Goal: Use online tool/utility

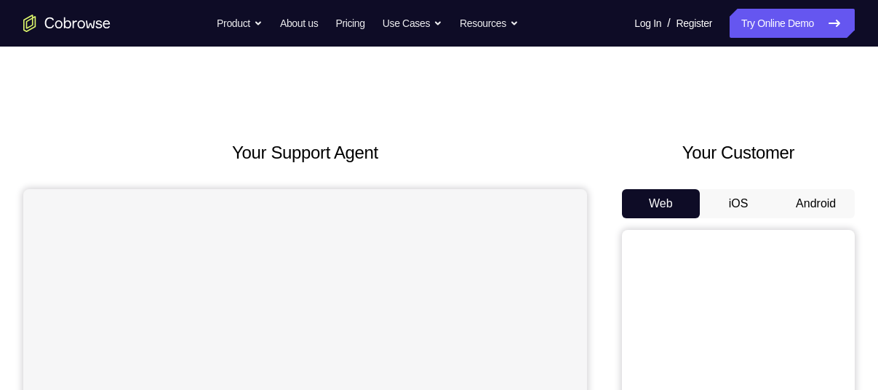
click at [829, 193] on button "Android" at bounding box center [816, 203] width 78 height 29
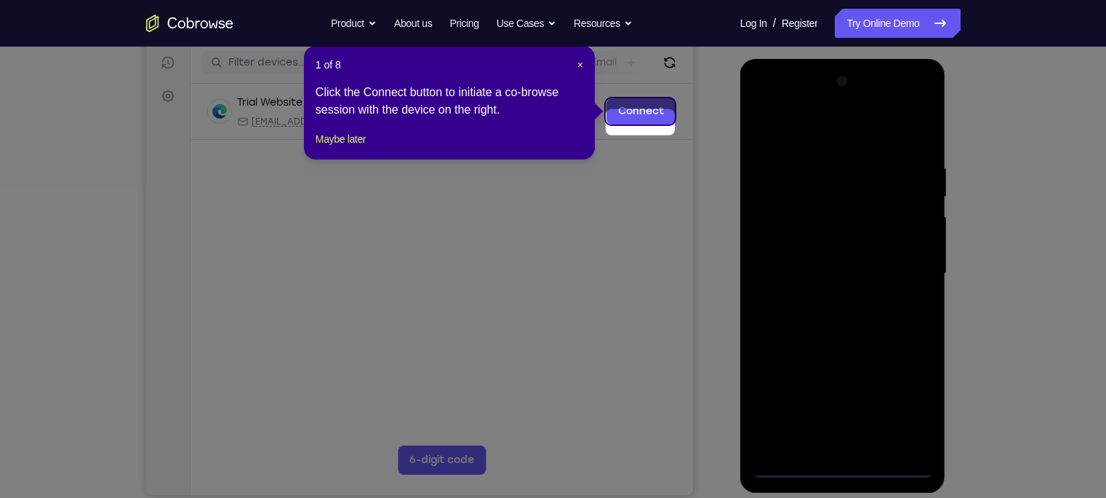
scroll to position [188, 0]
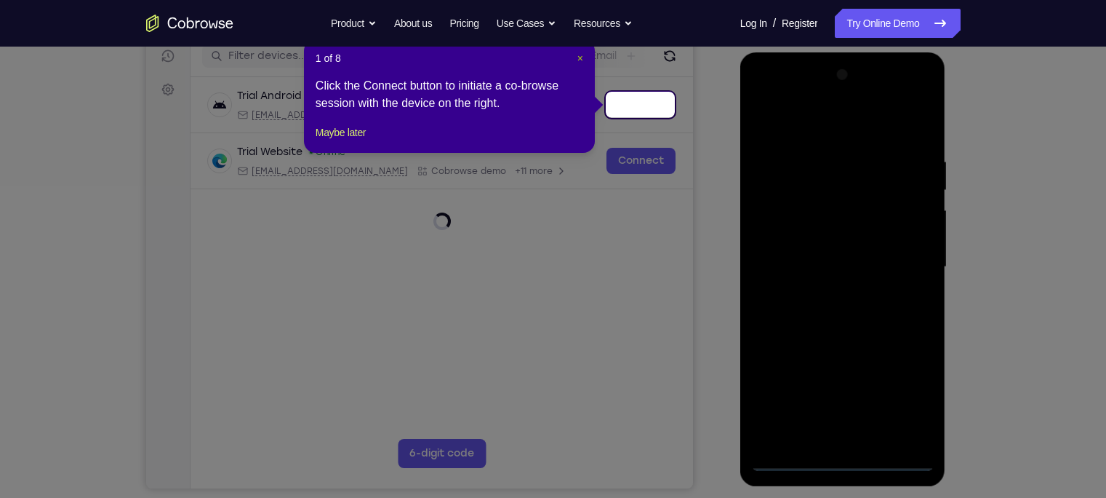
click at [580, 60] on span "×" at bounding box center [581, 58] width 6 height 12
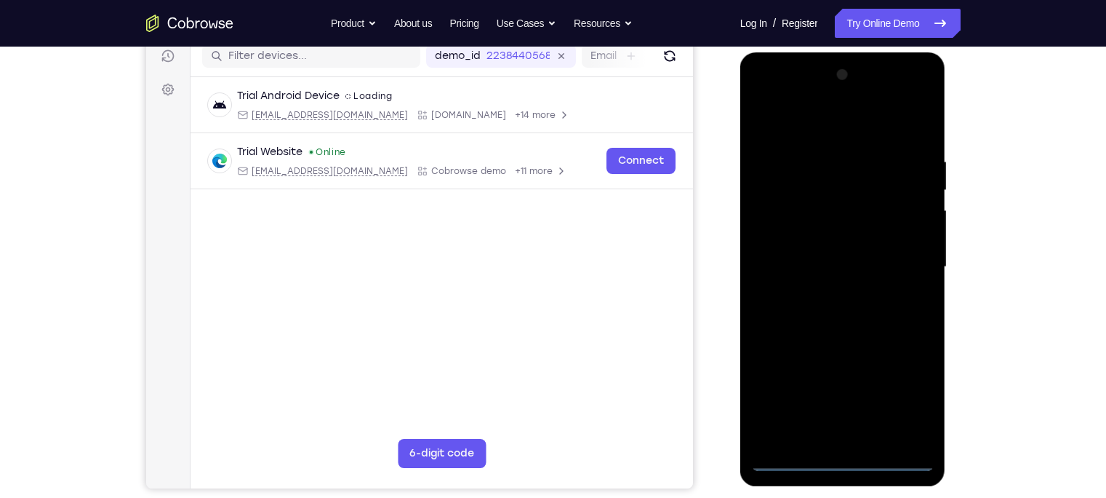
click at [844, 389] on div at bounding box center [842, 266] width 183 height 407
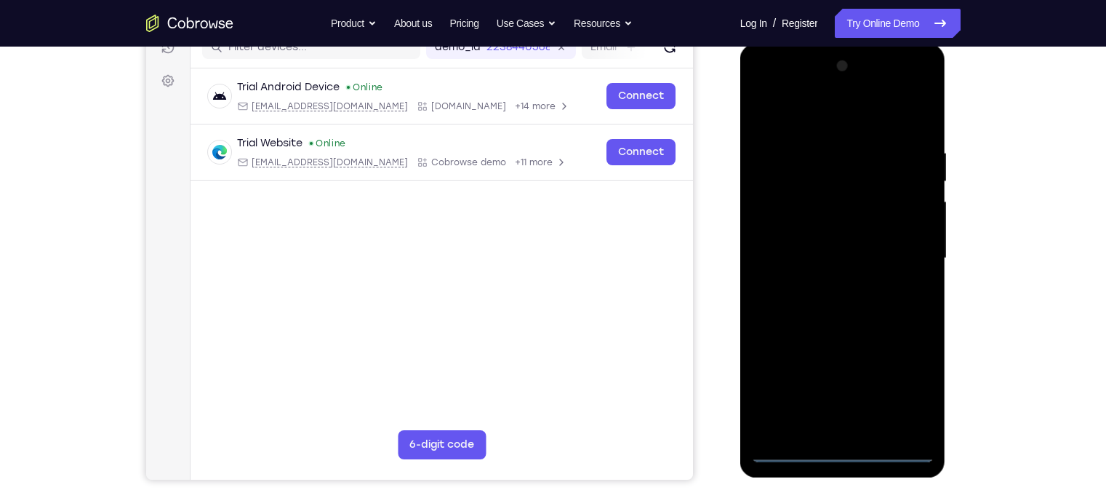
click at [877, 389] on div at bounding box center [842, 258] width 183 height 407
click at [826, 113] on div at bounding box center [842, 258] width 183 height 407
click at [877, 241] on div at bounding box center [842, 258] width 183 height 407
click at [822, 287] on div at bounding box center [842, 258] width 183 height 407
click at [821, 228] on div at bounding box center [842, 258] width 183 height 407
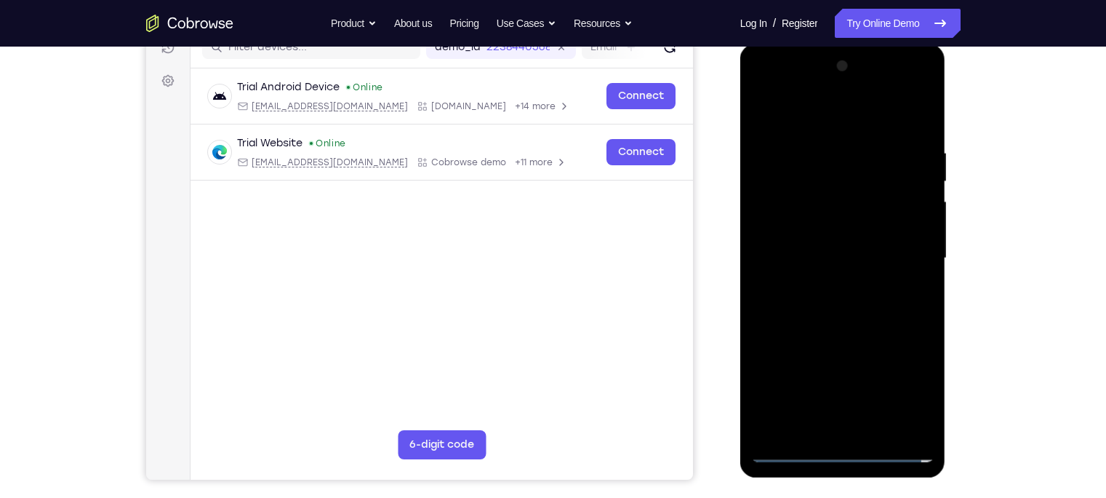
click at [823, 249] on div at bounding box center [842, 258] width 183 height 407
click at [825, 282] on div at bounding box center [842, 258] width 183 height 407
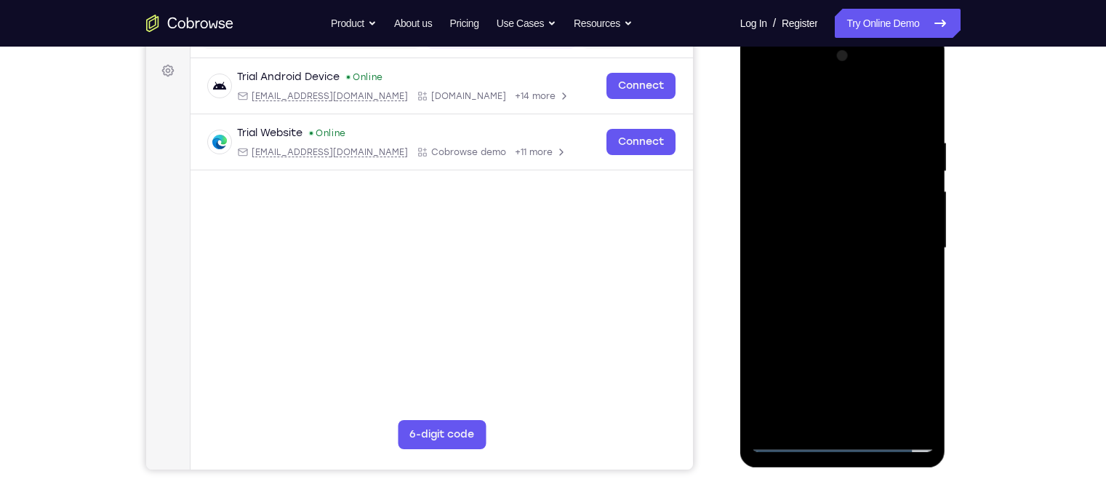
scroll to position [209, 0]
click at [847, 204] on div at bounding box center [842, 246] width 183 height 407
click at [877, 337] on div at bounding box center [842, 246] width 183 height 407
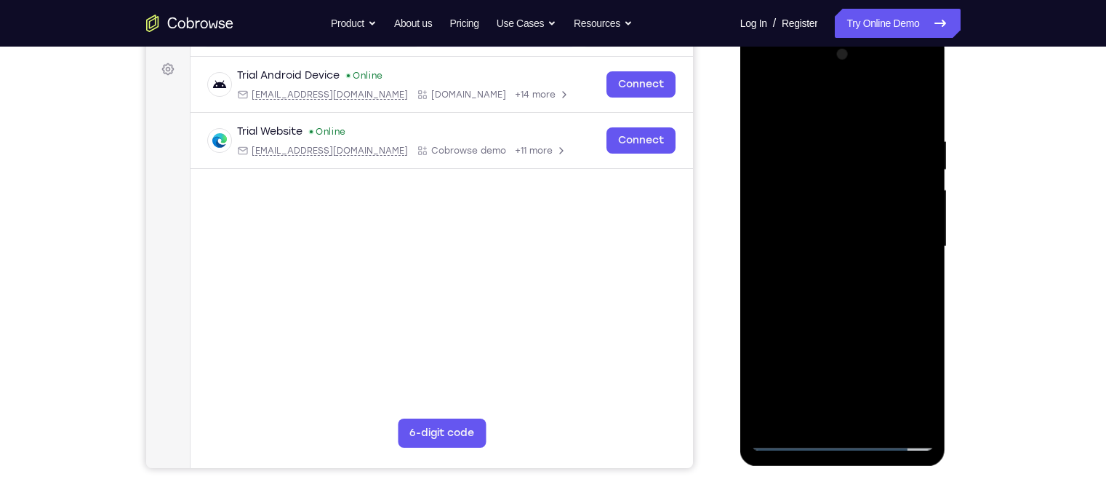
click at [877, 389] on div at bounding box center [842, 246] width 183 height 407
click at [877, 310] on div at bounding box center [842, 246] width 183 height 407
click at [877, 389] on div at bounding box center [842, 246] width 183 height 407
click at [877, 309] on div at bounding box center [842, 246] width 183 height 407
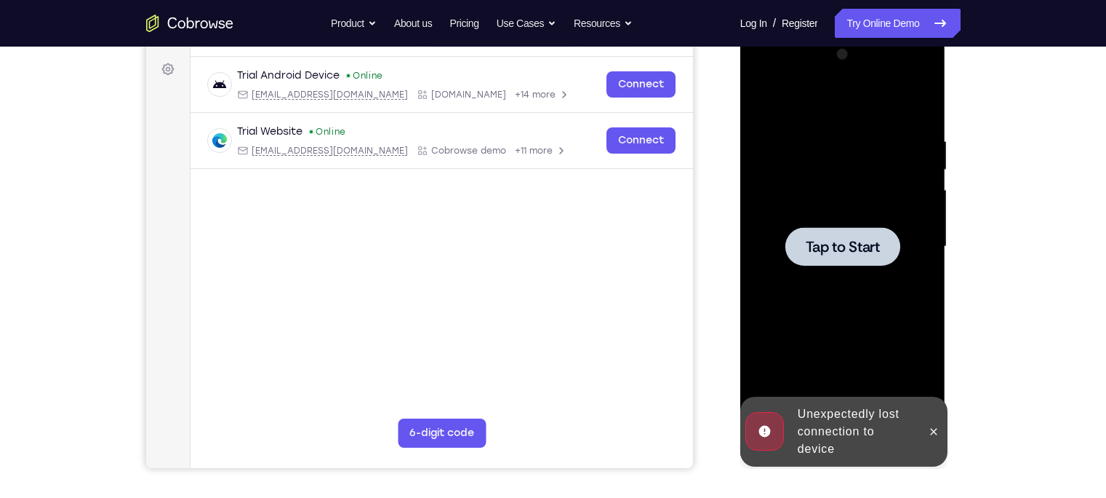
click at [858, 291] on div at bounding box center [842, 246] width 183 height 407
click at [877, 389] on icon at bounding box center [934, 432] width 12 height 12
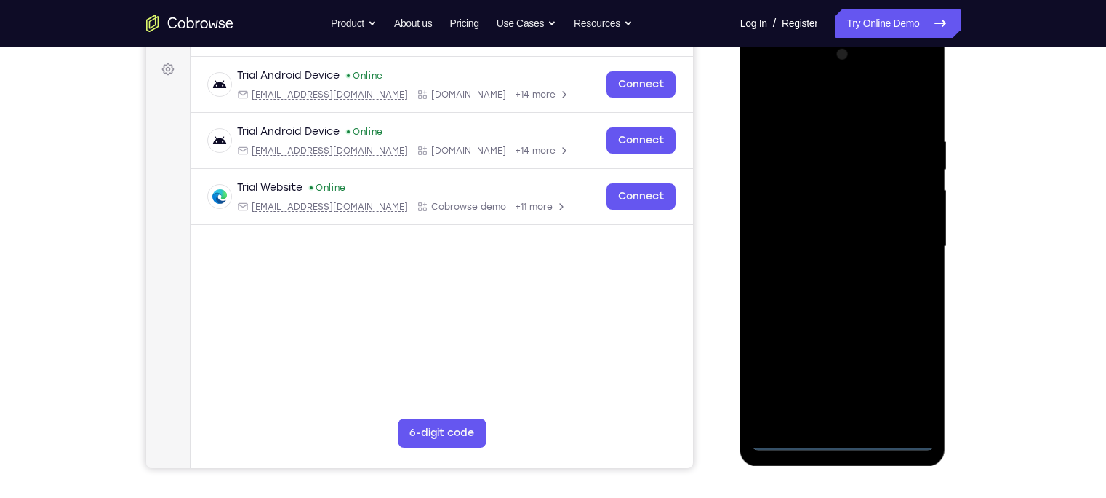
click at [842, 389] on div at bounding box center [842, 246] width 183 height 407
click at [877, 382] on div at bounding box center [842, 246] width 183 height 407
click at [833, 117] on div at bounding box center [842, 246] width 183 height 407
click at [877, 236] on div at bounding box center [842, 246] width 183 height 407
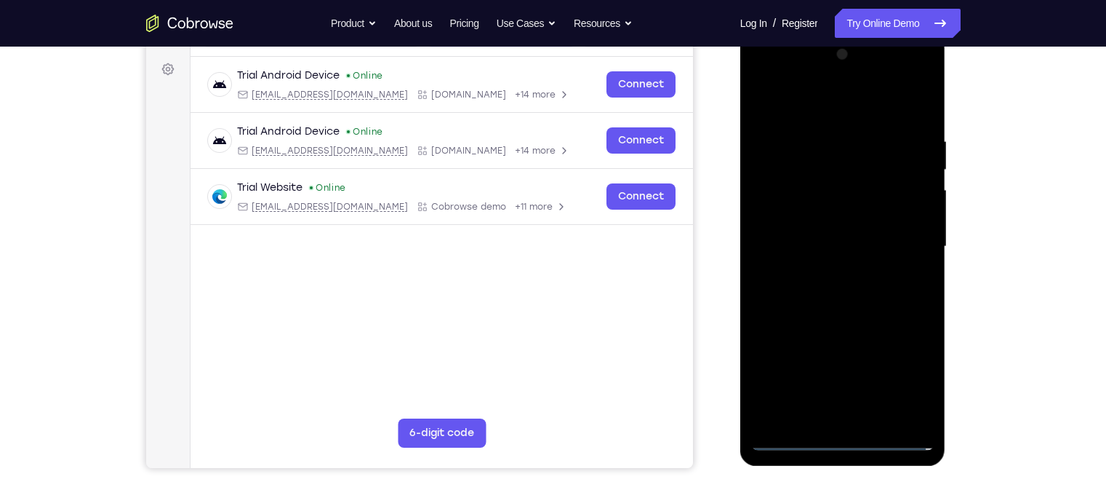
click at [826, 272] on div at bounding box center [842, 246] width 183 height 407
click at [815, 219] on div at bounding box center [842, 246] width 183 height 407
click at [815, 241] on div at bounding box center [842, 246] width 183 height 407
click at [851, 213] on div at bounding box center [842, 246] width 183 height 407
click at [877, 281] on div at bounding box center [842, 246] width 183 height 407
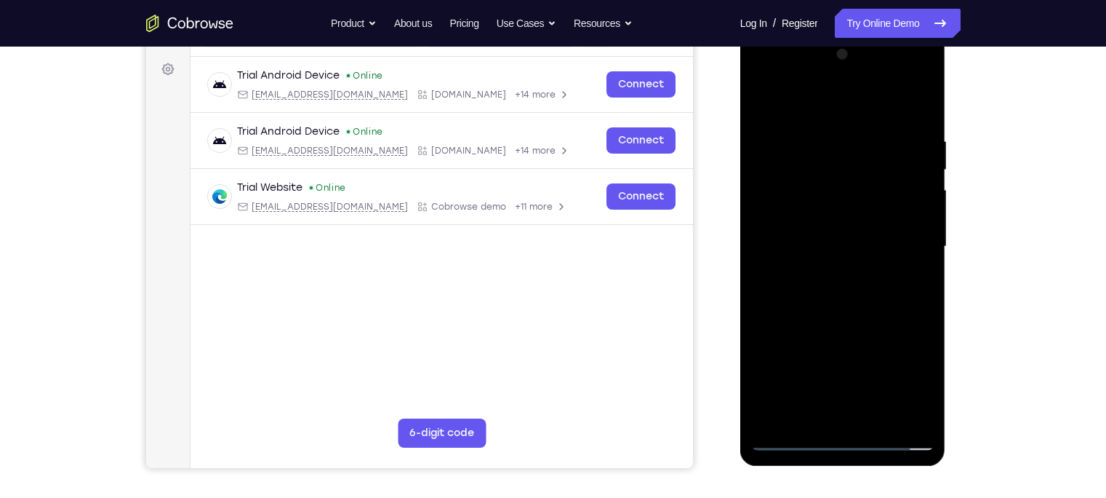
click at [824, 129] on div at bounding box center [842, 246] width 183 height 407
click at [877, 229] on div at bounding box center [842, 246] width 183 height 407
click at [877, 243] on div at bounding box center [842, 246] width 183 height 407
click at [877, 229] on div at bounding box center [842, 246] width 183 height 407
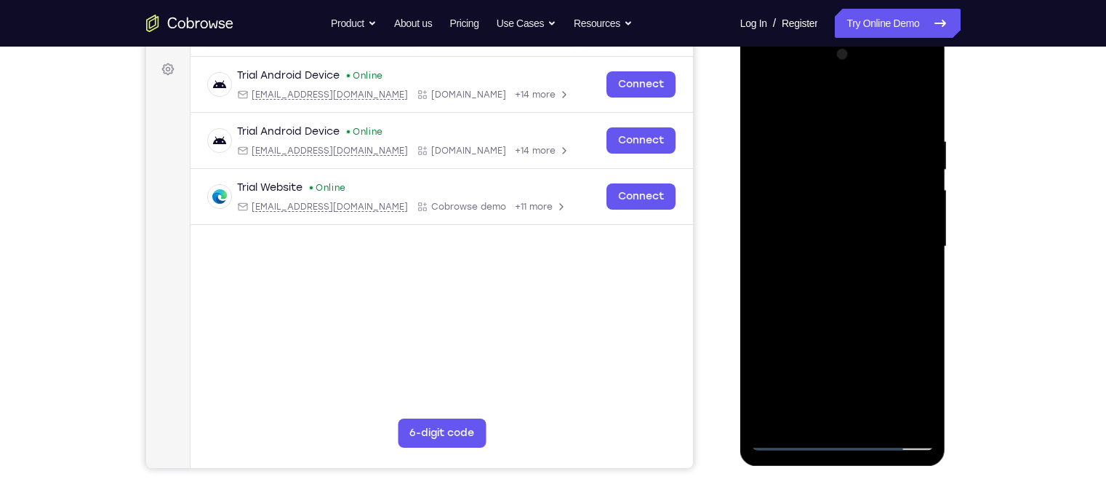
click at [877, 229] on div at bounding box center [842, 246] width 183 height 407
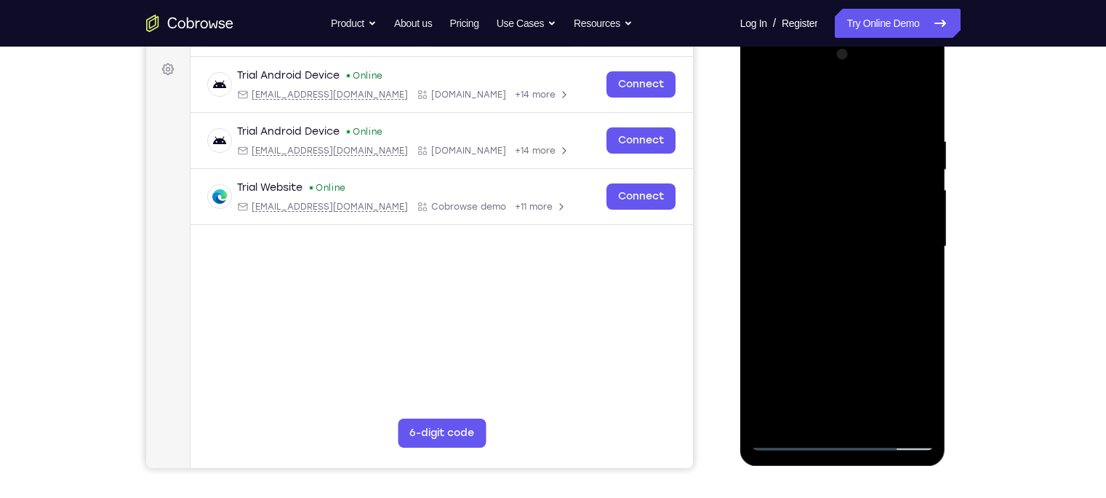
click at [877, 229] on div at bounding box center [842, 246] width 183 height 407
click at [877, 110] on div at bounding box center [842, 246] width 183 height 407
click at [876, 389] on div at bounding box center [842, 246] width 183 height 407
click at [844, 319] on div at bounding box center [842, 246] width 183 height 407
click at [818, 323] on div at bounding box center [842, 246] width 183 height 407
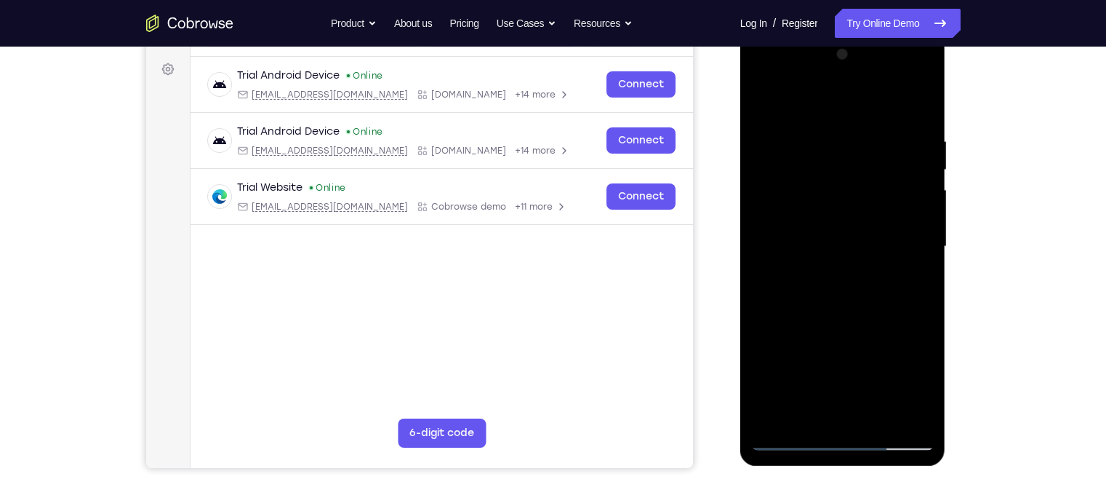
click at [831, 240] on div at bounding box center [842, 246] width 183 height 407
click at [877, 284] on div at bounding box center [842, 246] width 183 height 407
click at [767, 105] on div at bounding box center [842, 246] width 183 height 407
click at [823, 204] on div at bounding box center [842, 246] width 183 height 407
click at [877, 286] on div at bounding box center [842, 246] width 183 height 407
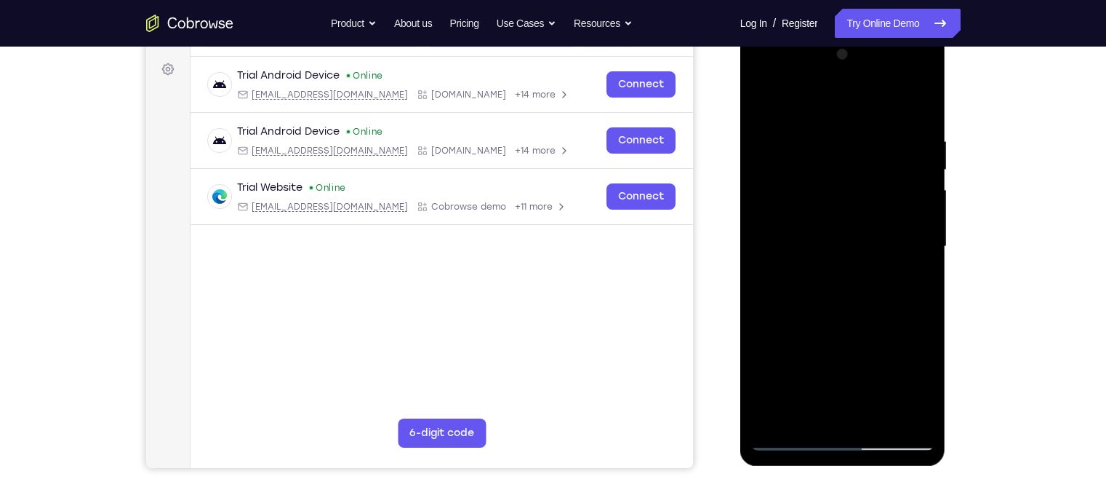
click at [758, 97] on div at bounding box center [842, 246] width 183 height 407
click at [844, 238] on div at bounding box center [842, 246] width 183 height 407
drag, startPoint x: 902, startPoint y: 237, endPoint x: 883, endPoint y: 356, distance: 120.1
click at [877, 356] on div at bounding box center [842, 246] width 183 height 407
drag, startPoint x: 874, startPoint y: 209, endPoint x: 868, endPoint y: 314, distance: 105.6
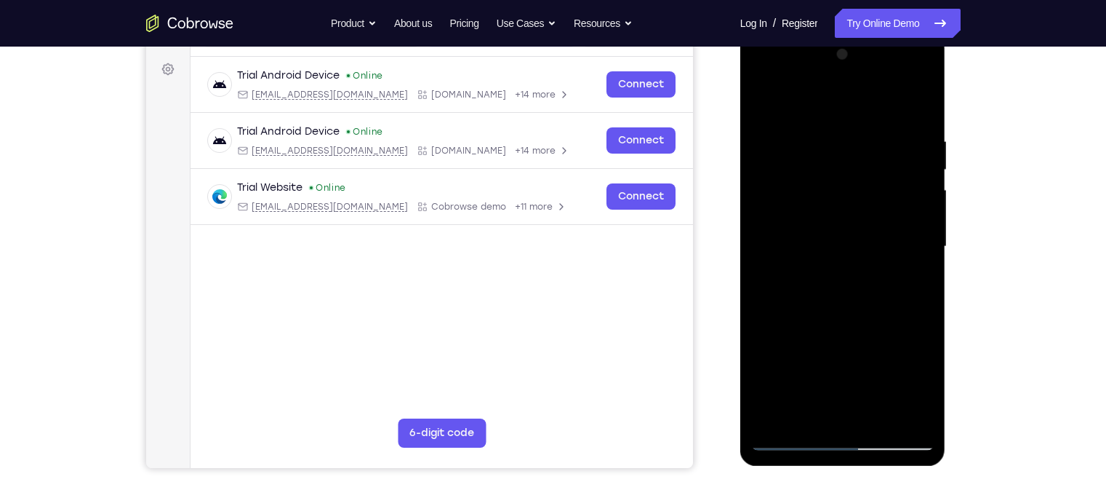
click at [868, 314] on div at bounding box center [842, 246] width 183 height 407
click at [842, 302] on div at bounding box center [842, 246] width 183 height 407
click at [877, 103] on div at bounding box center [842, 246] width 183 height 407
drag, startPoint x: 885, startPoint y: 319, endPoint x: 888, endPoint y: 215, distance: 103.3
click at [877, 215] on div at bounding box center [842, 246] width 183 height 407
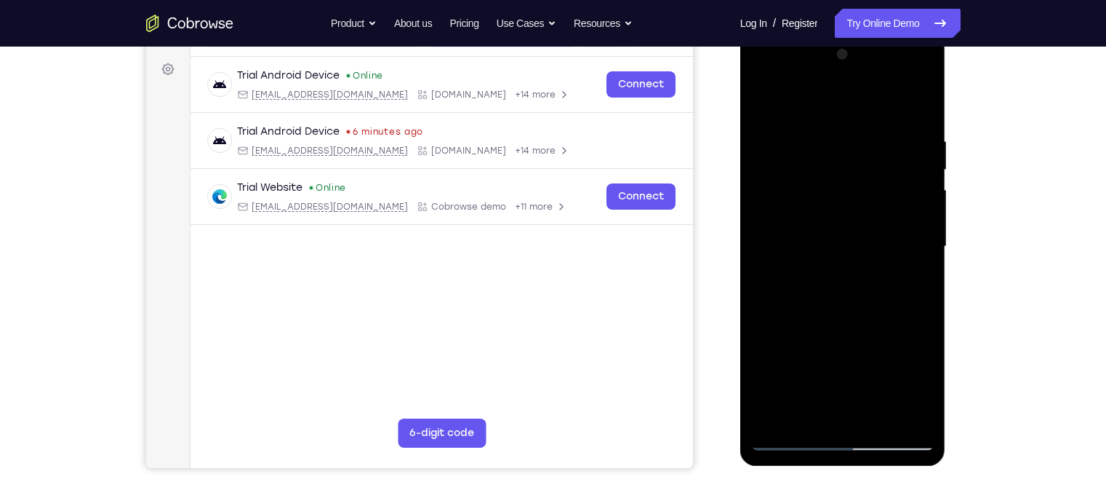
click at [806, 319] on div at bounding box center [842, 246] width 183 height 407
click at [832, 317] on div at bounding box center [842, 246] width 183 height 407
click at [806, 389] on div at bounding box center [842, 246] width 183 height 407
click at [877, 335] on div at bounding box center [842, 246] width 183 height 407
click at [877, 273] on div at bounding box center [842, 246] width 183 height 407
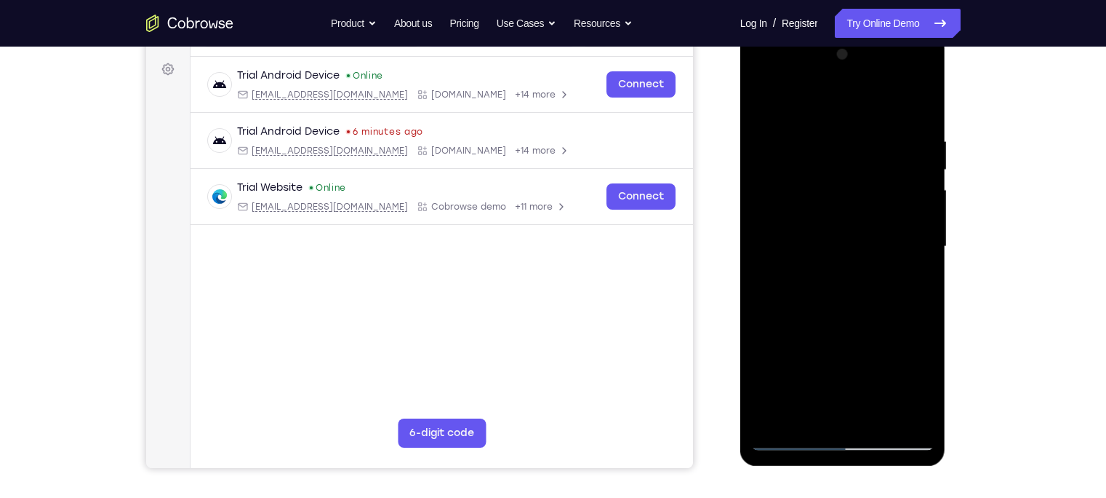
click at [825, 158] on div at bounding box center [842, 246] width 183 height 407
click at [877, 389] on div at bounding box center [842, 246] width 183 height 407
drag, startPoint x: 900, startPoint y: 393, endPoint x: 903, endPoint y: 347, distance: 45.9
click at [877, 347] on div at bounding box center [842, 246] width 183 height 407
drag, startPoint x: 870, startPoint y: 288, endPoint x: 860, endPoint y: 367, distance: 79.9
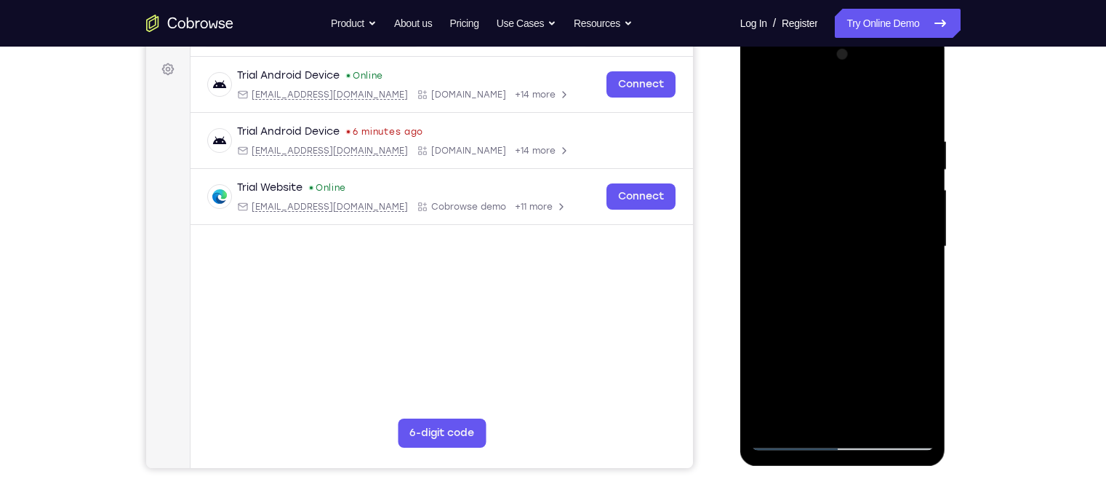
click at [860, 367] on div at bounding box center [842, 246] width 183 height 407
click at [875, 389] on div at bounding box center [842, 246] width 183 height 407
click at [851, 209] on div at bounding box center [842, 246] width 183 height 407
click at [865, 297] on div at bounding box center [842, 246] width 183 height 407
click at [788, 389] on div at bounding box center [842, 246] width 183 height 407
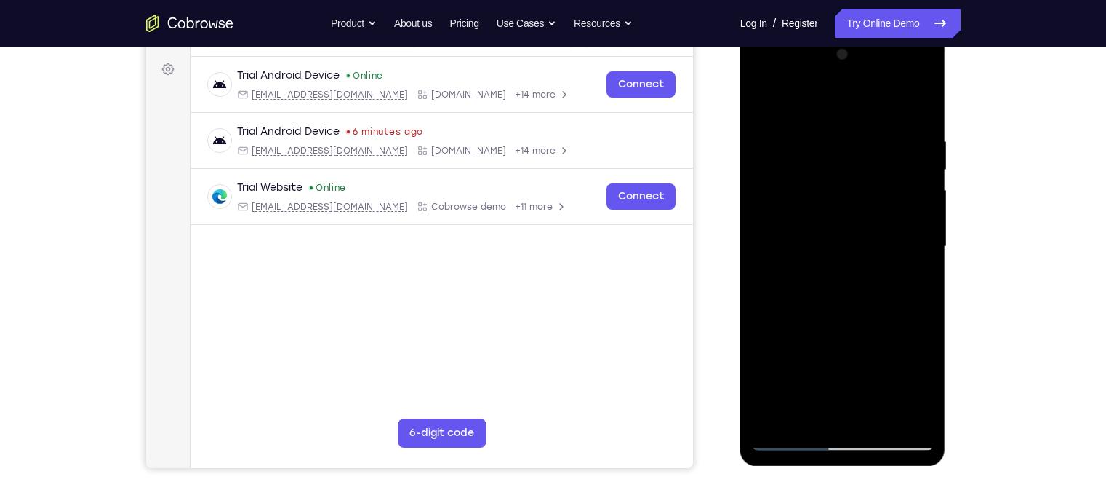
click at [877, 226] on div at bounding box center [842, 246] width 183 height 407
click at [800, 389] on div at bounding box center [842, 246] width 183 height 407
click at [877, 389] on div at bounding box center [842, 246] width 183 height 407
click at [762, 327] on div at bounding box center [842, 246] width 183 height 407
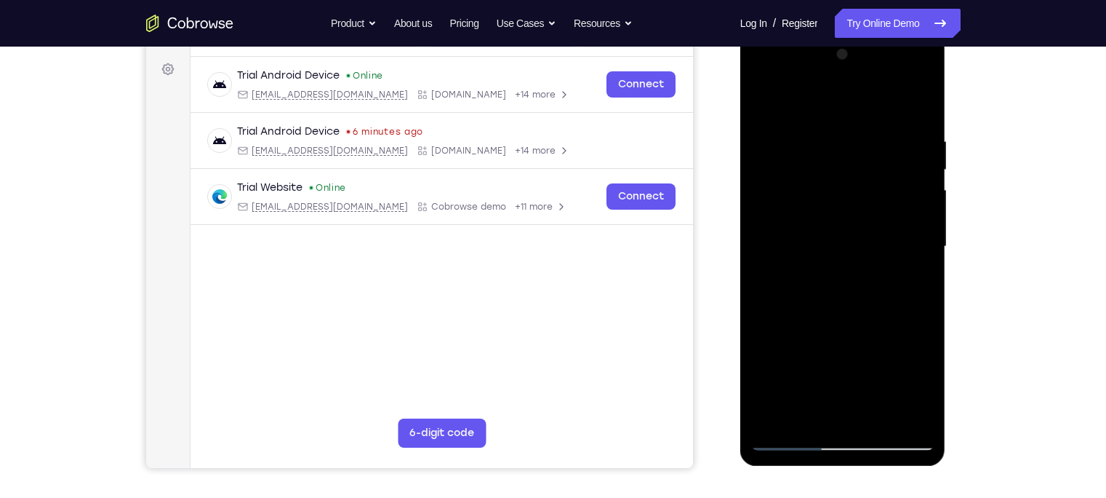
click at [762, 327] on div at bounding box center [842, 246] width 183 height 407
click at [799, 295] on div at bounding box center [842, 246] width 183 height 407
click at [836, 248] on div at bounding box center [842, 246] width 183 height 407
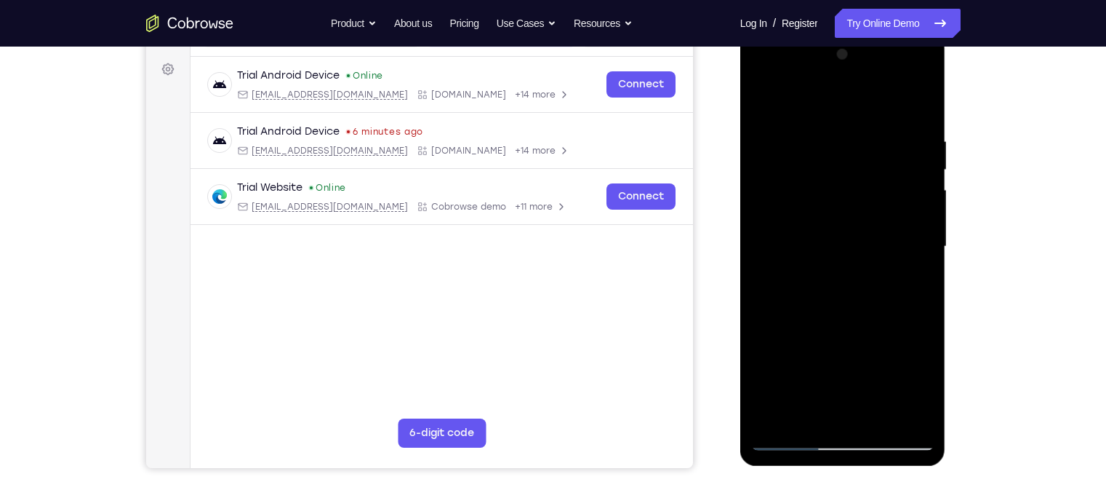
click at [836, 248] on div at bounding box center [842, 246] width 183 height 407
click at [877, 200] on div at bounding box center [842, 246] width 183 height 407
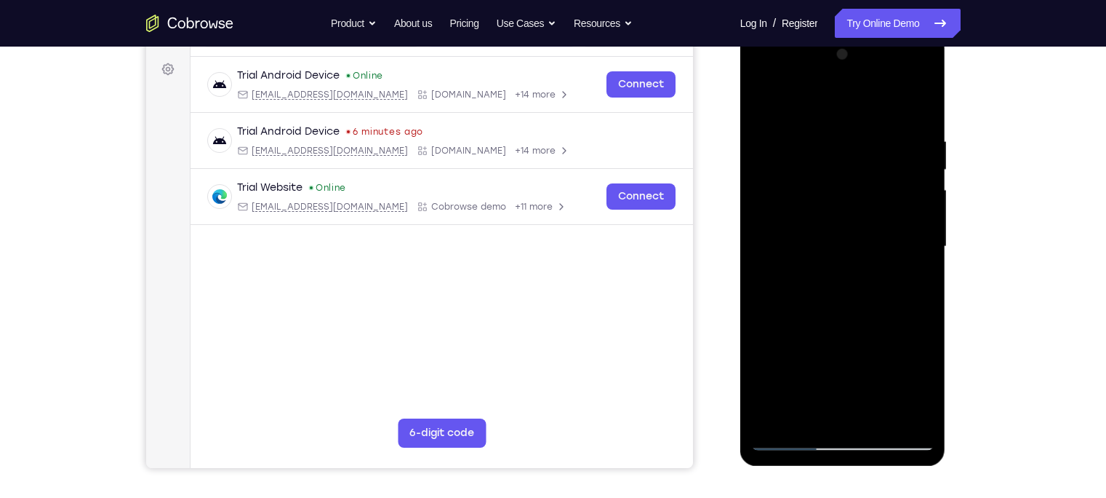
click at [877, 283] on div at bounding box center [842, 246] width 183 height 407
drag, startPoint x: 845, startPoint y: 177, endPoint x: 840, endPoint y: 236, distance: 59.1
click at [840, 236] on div at bounding box center [842, 246] width 183 height 407
click at [877, 131] on div at bounding box center [842, 246] width 183 height 407
click at [877, 221] on div at bounding box center [842, 246] width 183 height 407
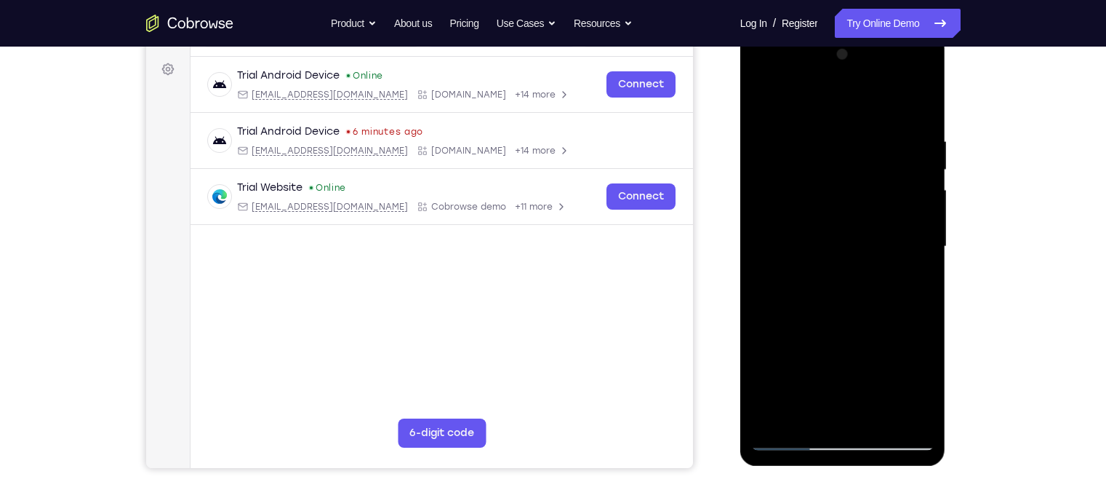
click at [877, 283] on div at bounding box center [842, 246] width 183 height 407
click at [762, 100] on div at bounding box center [842, 246] width 183 height 407
click at [877, 389] on div at bounding box center [842, 246] width 183 height 407
click at [828, 279] on div at bounding box center [842, 246] width 183 height 407
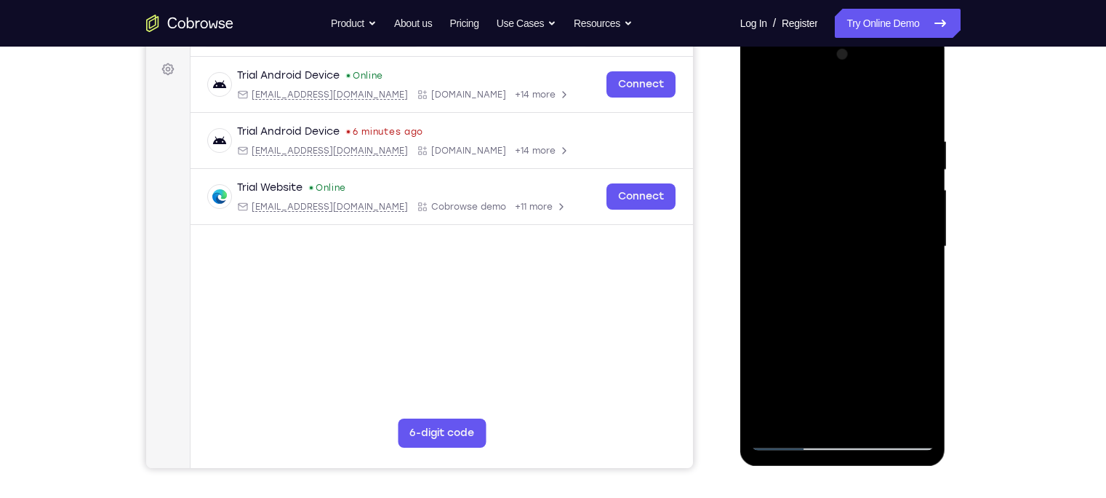
click at [764, 109] on div at bounding box center [842, 246] width 183 height 407
click at [772, 97] on div at bounding box center [842, 246] width 183 height 407
click at [818, 127] on div at bounding box center [842, 246] width 183 height 407
click at [877, 231] on div at bounding box center [842, 246] width 183 height 407
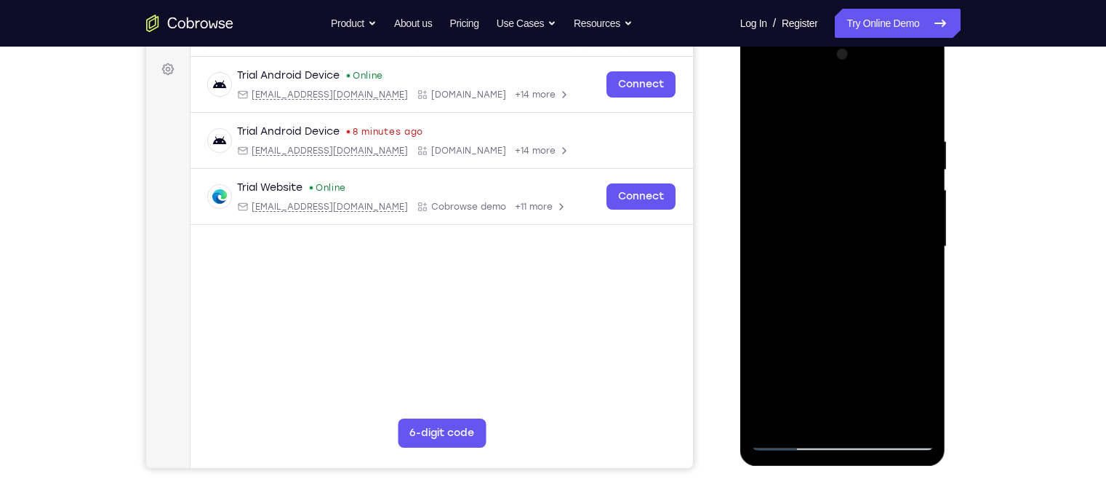
click at [877, 231] on div at bounding box center [842, 246] width 183 height 407
drag, startPoint x: 919, startPoint y: 231, endPoint x: 855, endPoint y: 233, distance: 64.0
click at [855, 233] on div at bounding box center [842, 246] width 183 height 407
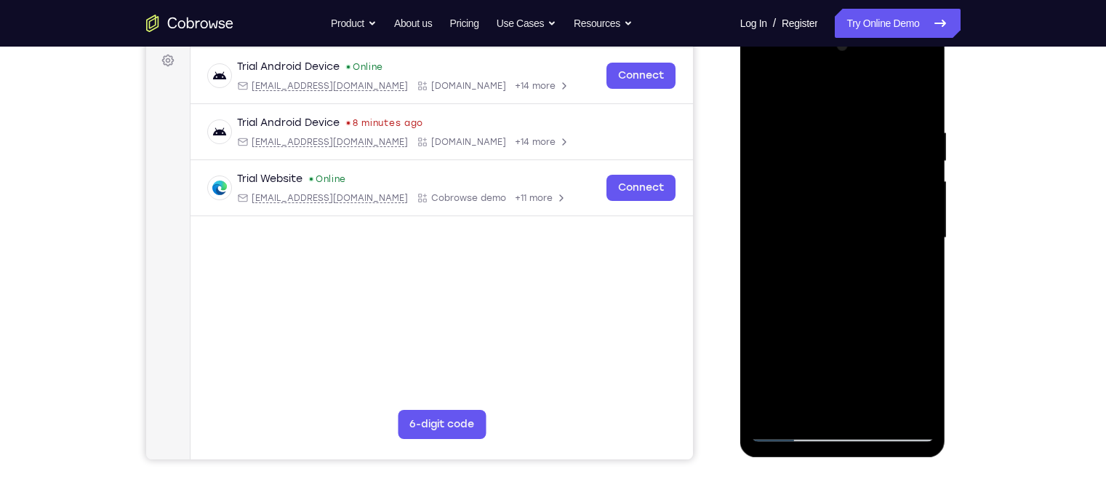
scroll to position [219, 0]
click at [877, 252] on div at bounding box center [842, 236] width 183 height 407
click at [877, 201] on div at bounding box center [842, 236] width 183 height 407
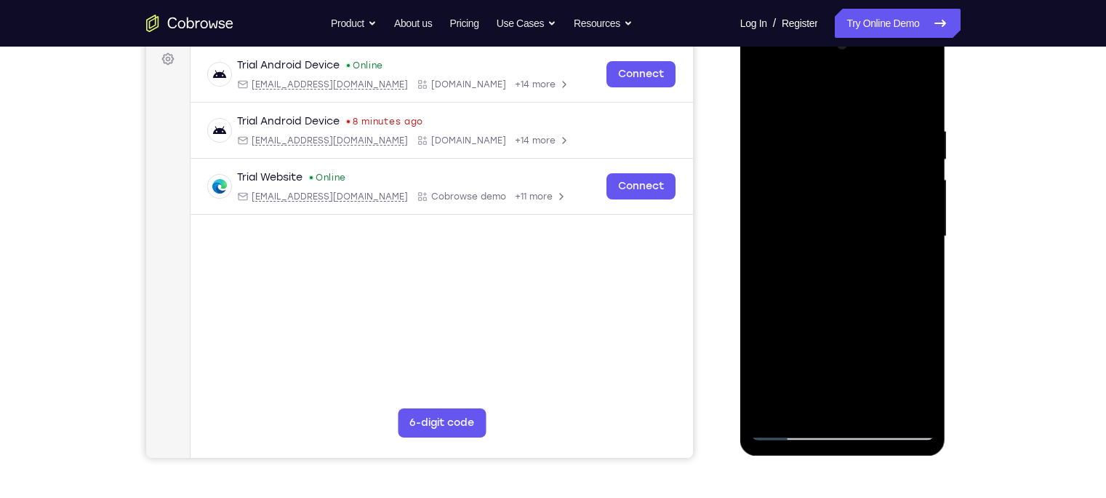
click at [877, 201] on div at bounding box center [842, 236] width 183 height 407
click at [877, 207] on div at bounding box center [842, 236] width 183 height 407
drag, startPoint x: 913, startPoint y: 207, endPoint x: 861, endPoint y: 208, distance: 51.7
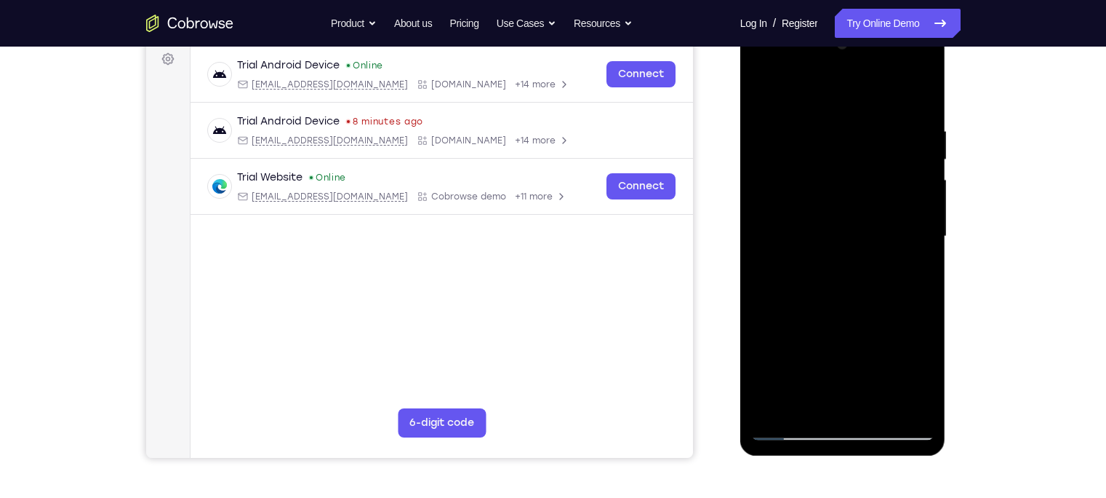
click at [861, 208] on div at bounding box center [842, 236] width 183 height 407
click at [877, 220] on div at bounding box center [842, 236] width 183 height 407
drag, startPoint x: 916, startPoint y: 220, endPoint x: 818, endPoint y: 226, distance: 98.4
click at [818, 226] on div at bounding box center [842, 236] width 183 height 407
click at [877, 233] on div at bounding box center [842, 236] width 183 height 407
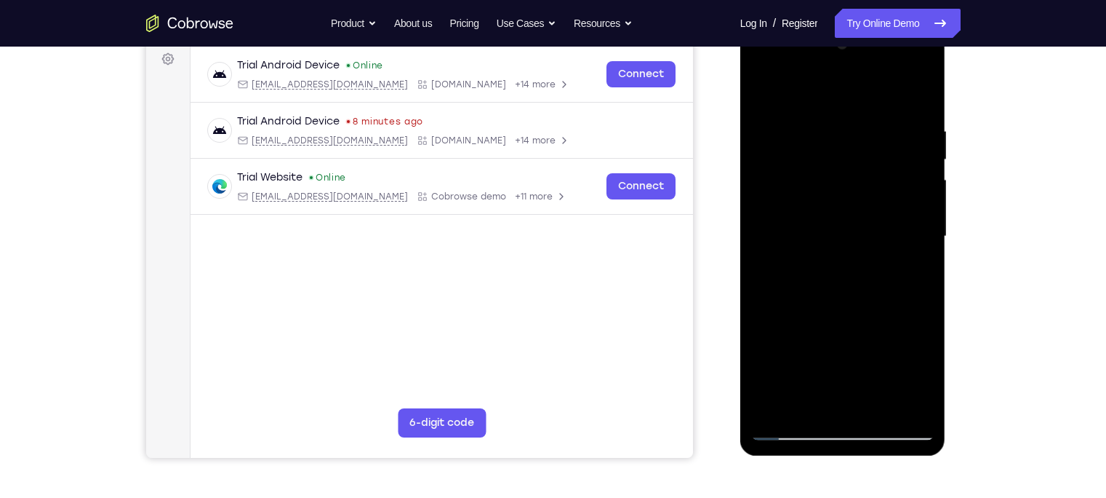
click at [877, 93] on div at bounding box center [842, 236] width 183 height 407
click at [877, 389] on div at bounding box center [842, 236] width 183 height 407
click at [863, 194] on div at bounding box center [842, 236] width 183 height 407
click at [847, 316] on div at bounding box center [842, 236] width 183 height 407
click at [868, 317] on div at bounding box center [842, 236] width 183 height 407
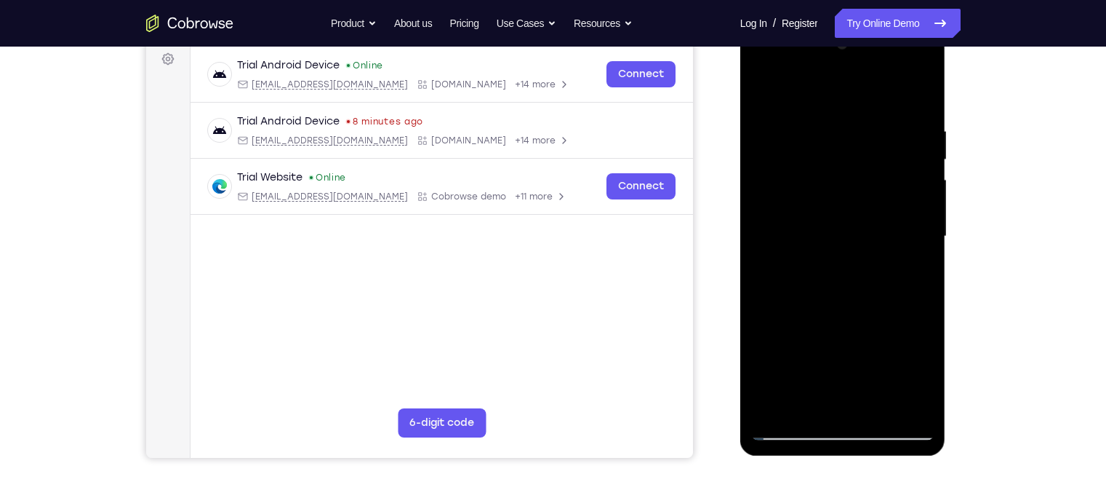
click at [802, 389] on div at bounding box center [842, 236] width 183 height 407
click at [787, 321] on div at bounding box center [842, 236] width 183 height 407
click at [877, 261] on div at bounding box center [842, 236] width 183 height 407
click at [877, 179] on div at bounding box center [842, 236] width 183 height 407
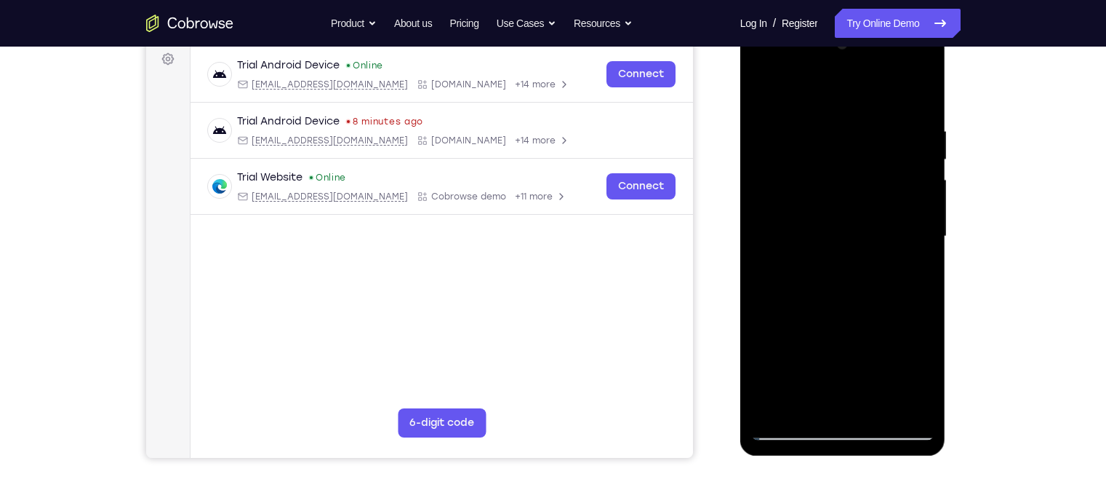
click at [877, 295] on div at bounding box center [842, 236] width 183 height 407
click at [804, 389] on div at bounding box center [842, 236] width 183 height 407
click at [765, 312] on div at bounding box center [842, 236] width 183 height 407
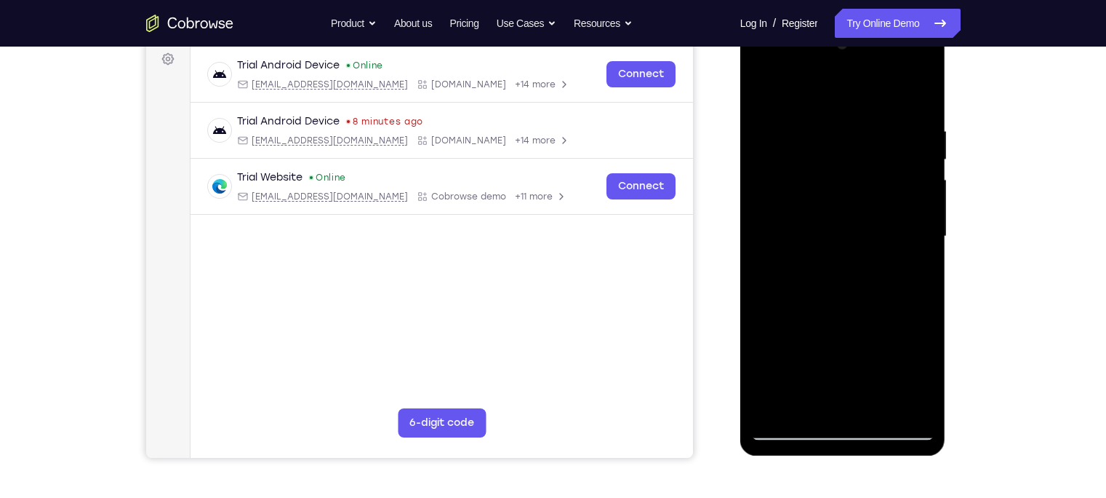
click at [877, 259] on div at bounding box center [842, 236] width 183 height 407
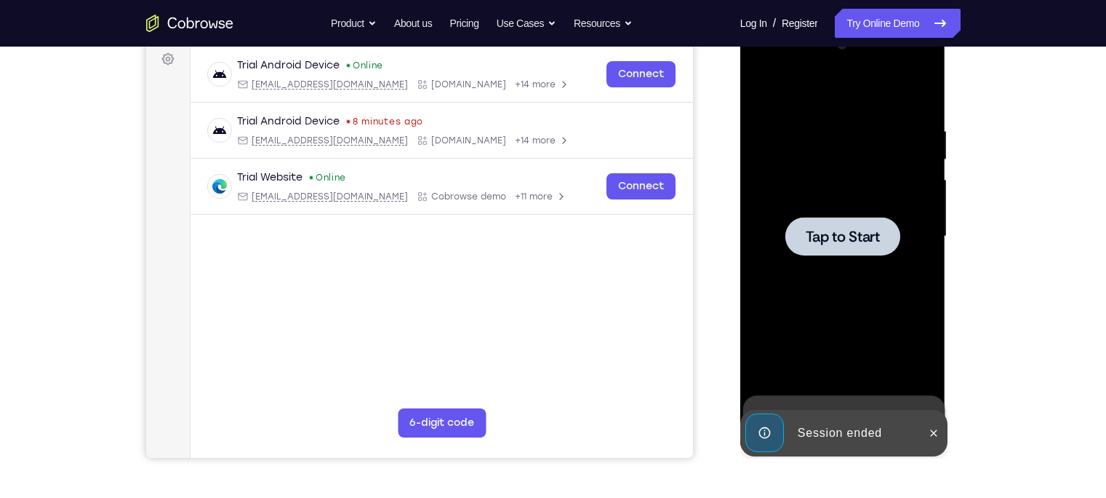
click at [875, 239] on span "Tap to Start" at bounding box center [843, 236] width 74 height 15
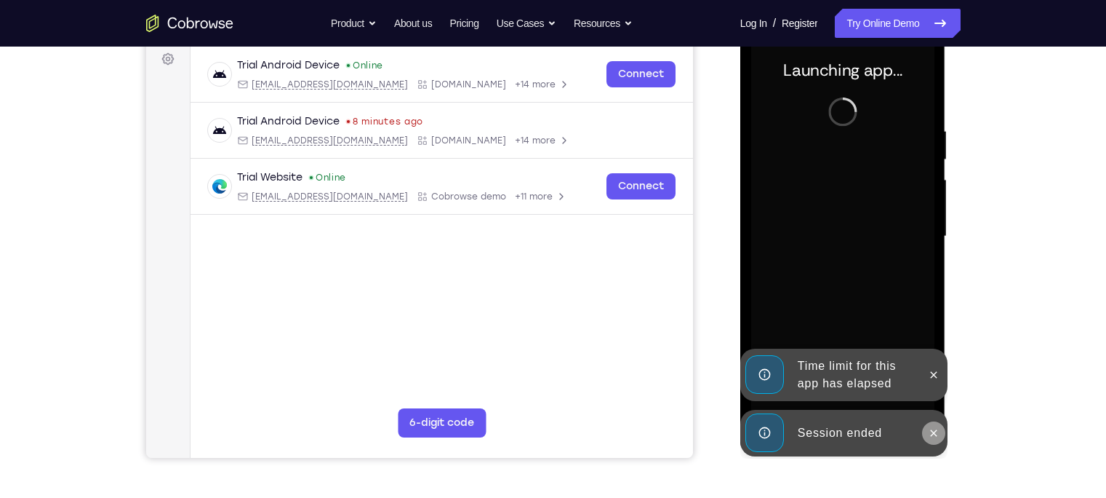
click at [877, 389] on icon at bounding box center [934, 433] width 12 height 12
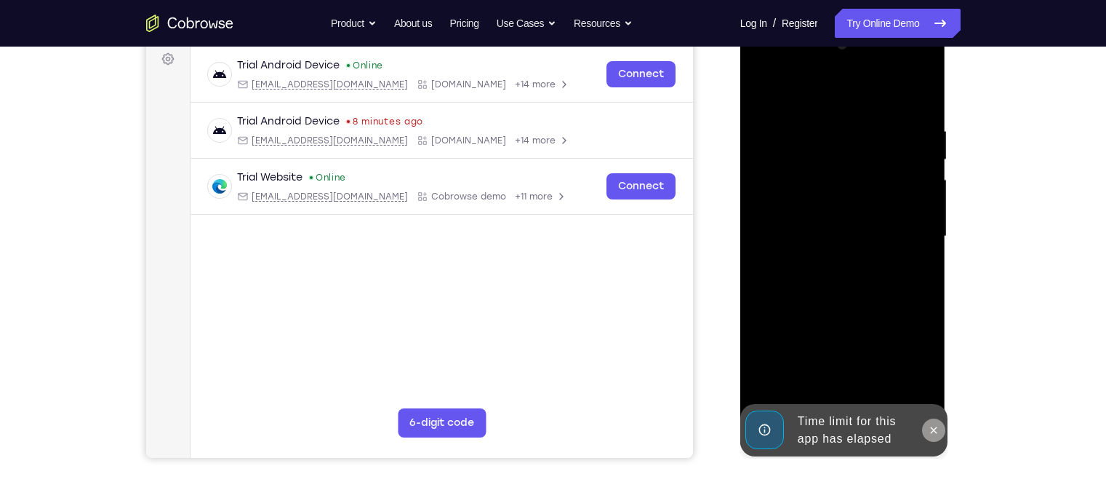
click at [877, 381] on div "Online web based iOS Simulators and Android Emulators. Run iPhone, iPad, Mobile…" at bounding box center [843, 240] width 207 height 436
click at [877, 389] on icon at bounding box center [934, 430] width 12 height 12
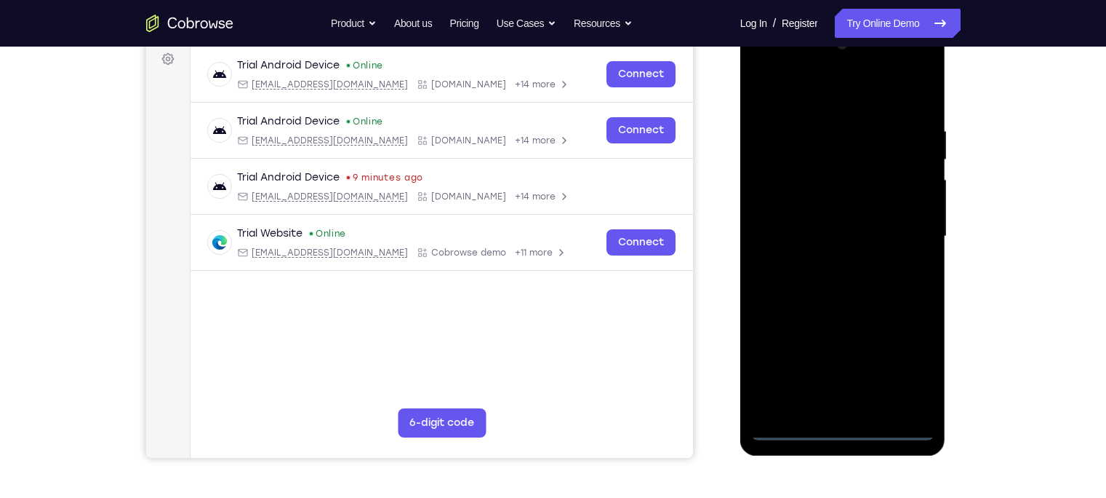
click at [848, 389] on div at bounding box center [842, 236] width 183 height 407
click at [877, 374] on div at bounding box center [842, 236] width 183 height 407
click at [813, 103] on div at bounding box center [842, 236] width 183 height 407
click at [877, 233] on div at bounding box center [842, 236] width 183 height 407
click at [826, 264] on div at bounding box center [842, 236] width 183 height 407
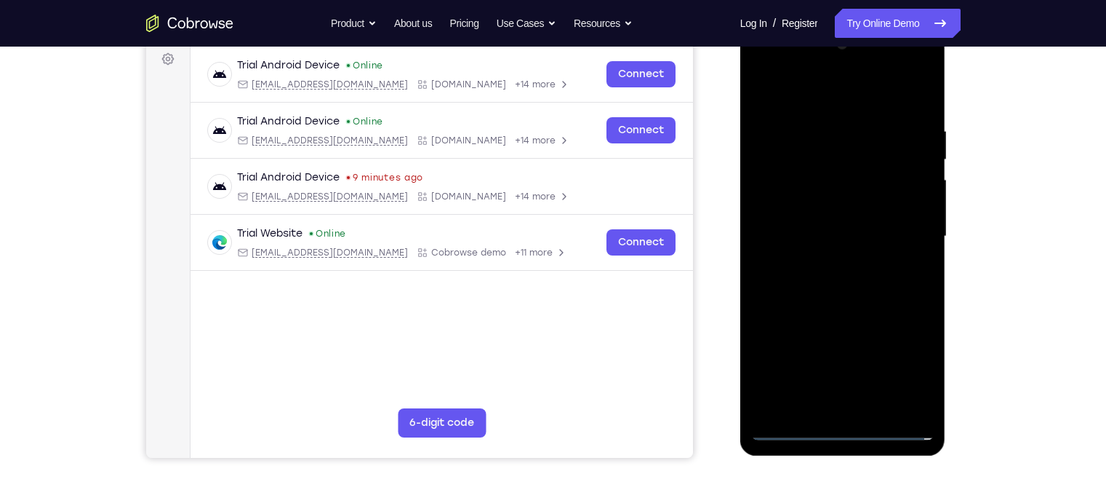
click at [787, 220] on div at bounding box center [842, 236] width 183 height 407
click at [799, 212] on div at bounding box center [842, 236] width 183 height 407
click at [807, 233] on div at bounding box center [842, 236] width 183 height 407
click at [841, 284] on div at bounding box center [842, 236] width 183 height 407
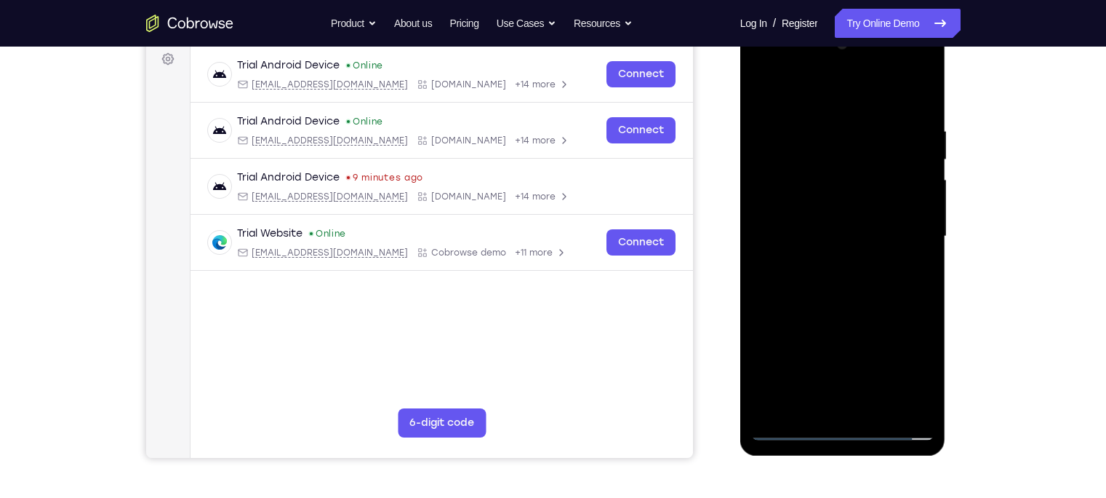
click at [841, 284] on div at bounding box center [842, 236] width 183 height 407
click at [842, 389] on div at bounding box center [842, 236] width 183 height 407
click at [877, 120] on div at bounding box center [842, 236] width 183 height 407
click at [799, 389] on div at bounding box center [842, 236] width 183 height 407
click at [829, 262] on div at bounding box center [842, 236] width 183 height 407
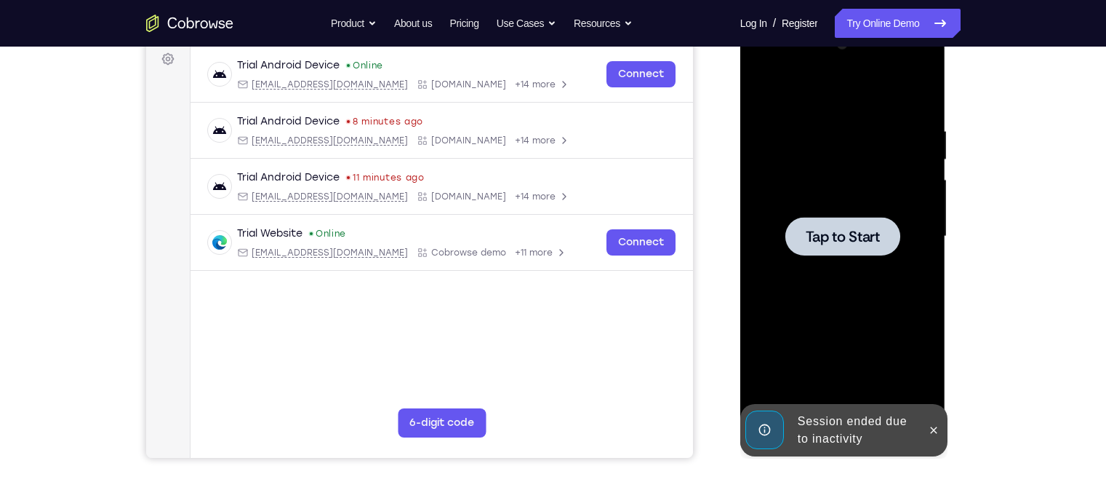
click at [868, 251] on div at bounding box center [843, 236] width 115 height 39
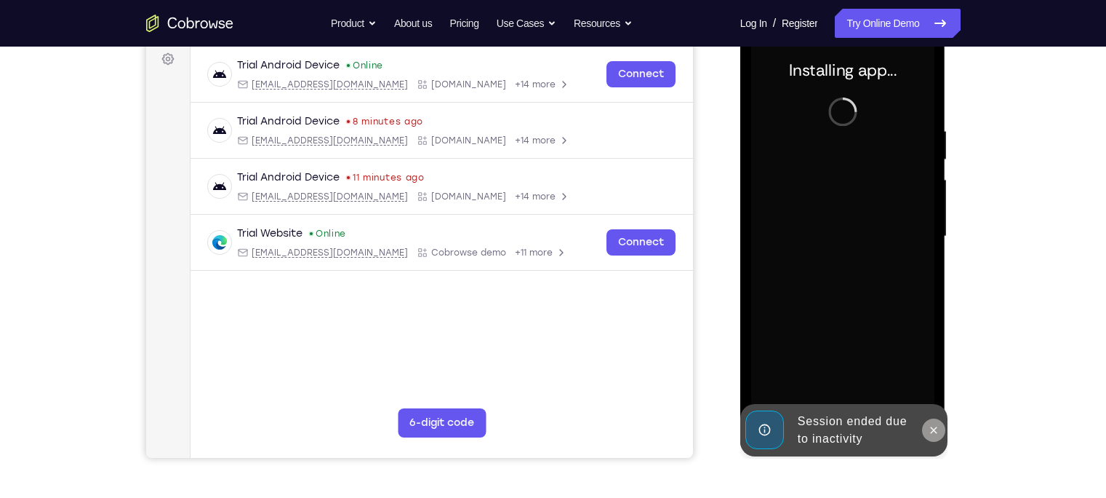
click at [877, 389] on button at bounding box center [933, 429] width 23 height 23
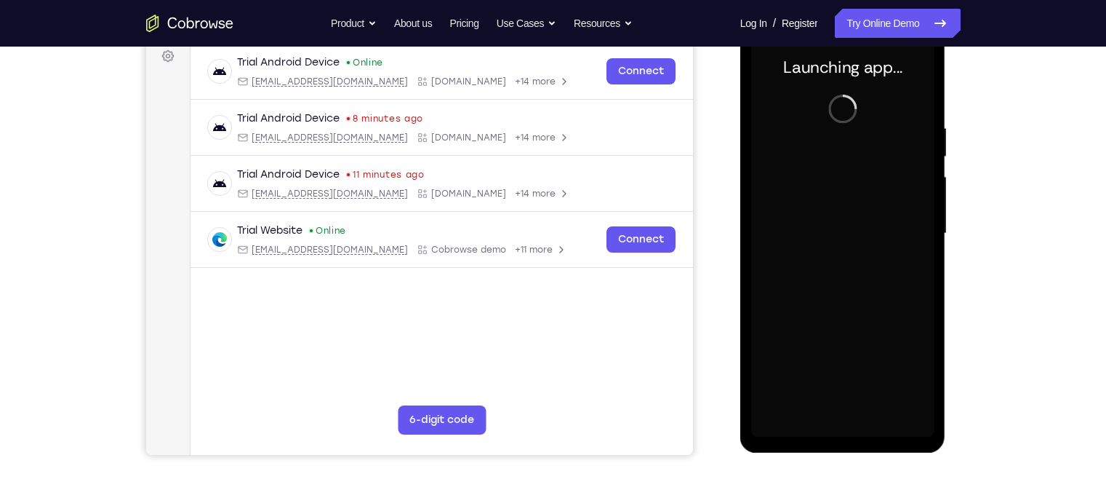
scroll to position [222, 0]
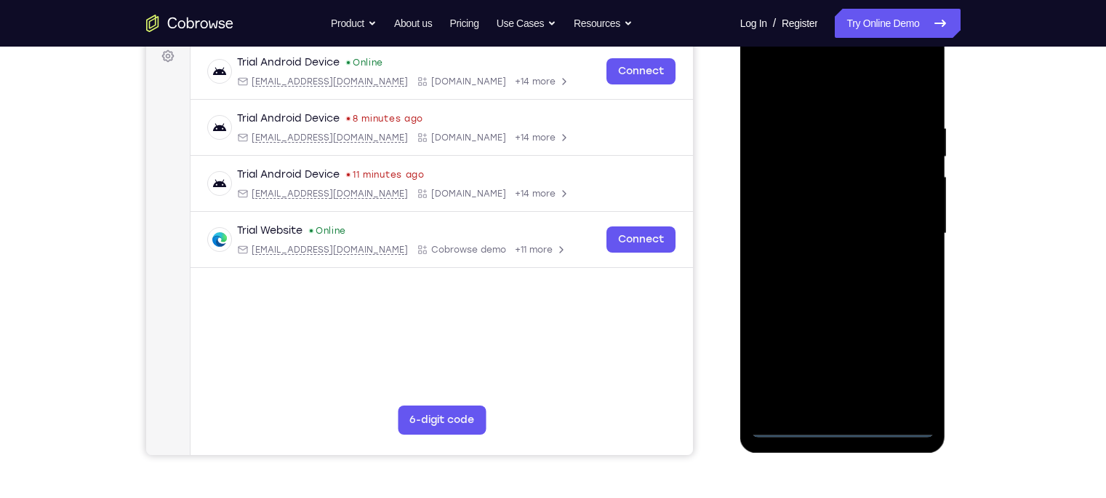
click at [848, 389] on div at bounding box center [842, 233] width 183 height 407
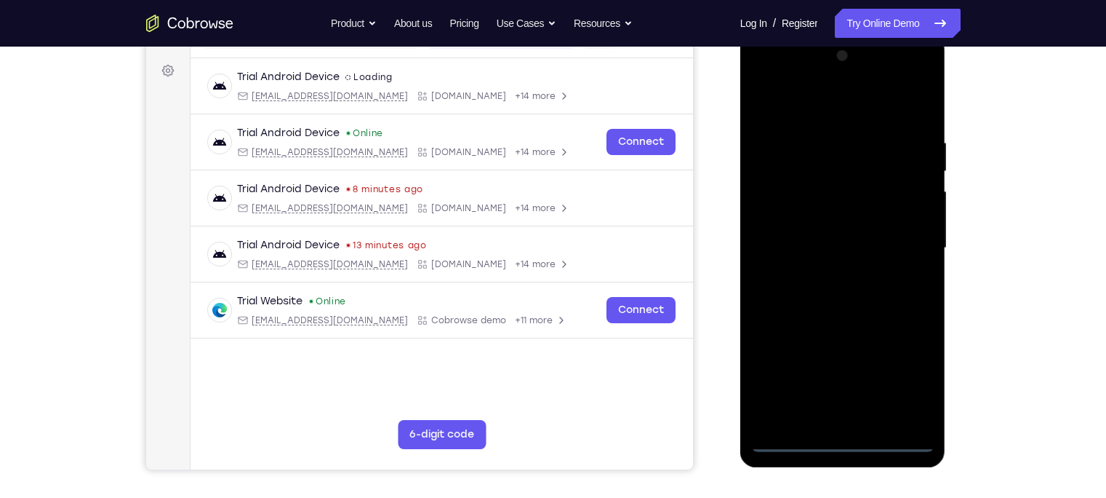
scroll to position [204, 0]
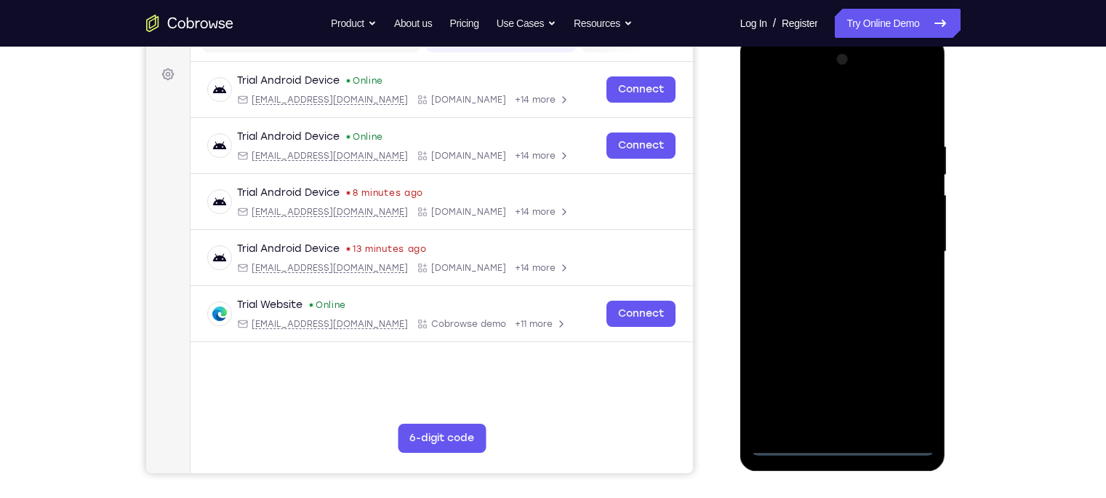
click at [877, 387] on div at bounding box center [842, 251] width 183 height 407
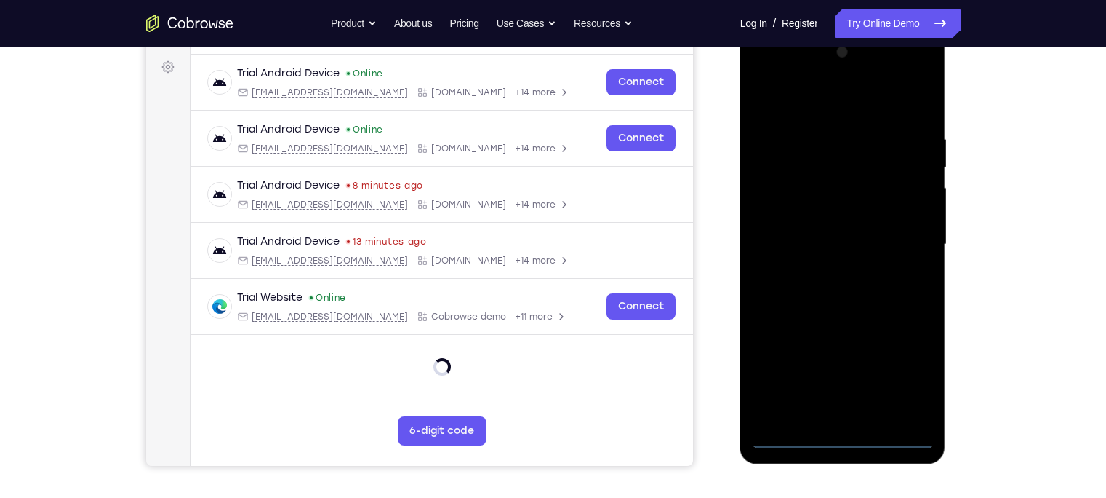
scroll to position [211, 0]
click at [812, 103] on div at bounding box center [842, 244] width 183 height 407
click at [877, 242] on div at bounding box center [842, 244] width 183 height 407
click at [829, 272] on div at bounding box center [842, 244] width 183 height 407
click at [822, 233] on div at bounding box center [842, 244] width 183 height 407
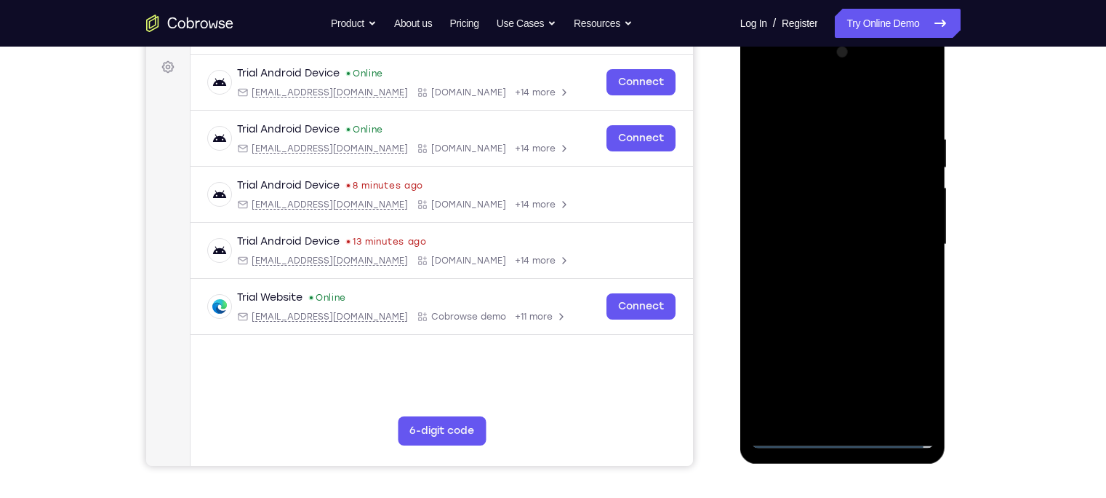
click at [820, 219] on div at bounding box center [842, 244] width 183 height 407
click at [804, 244] on div at bounding box center [842, 244] width 183 height 407
click at [794, 298] on div at bounding box center [842, 244] width 183 height 407
click at [876, 389] on div at bounding box center [842, 244] width 183 height 407
click at [828, 319] on div at bounding box center [842, 244] width 183 height 407
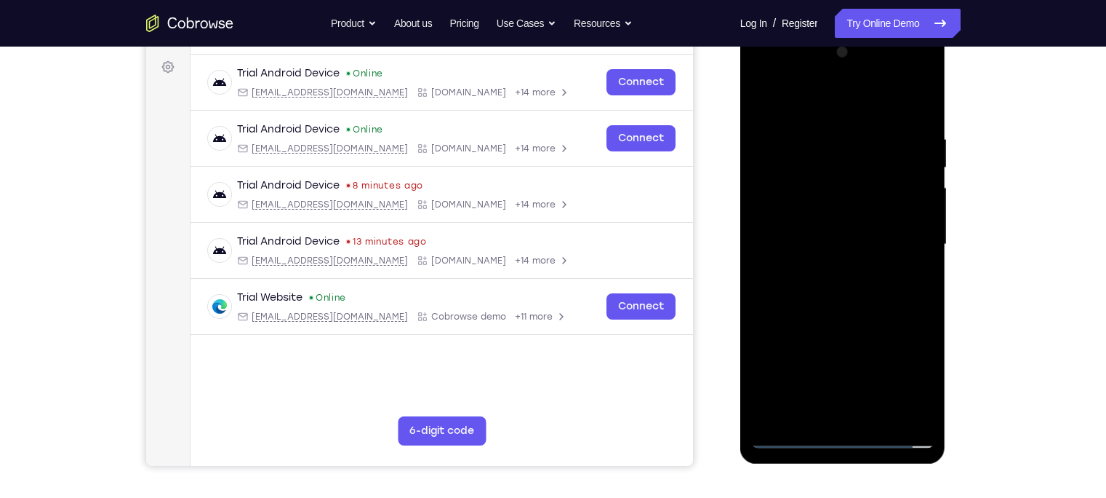
click at [870, 207] on div at bounding box center [842, 244] width 183 height 407
click at [877, 172] on div at bounding box center [842, 244] width 183 height 407
click at [877, 163] on div at bounding box center [842, 244] width 183 height 407
click at [807, 389] on div at bounding box center [842, 244] width 183 height 407
click at [877, 326] on div at bounding box center [842, 244] width 183 height 407
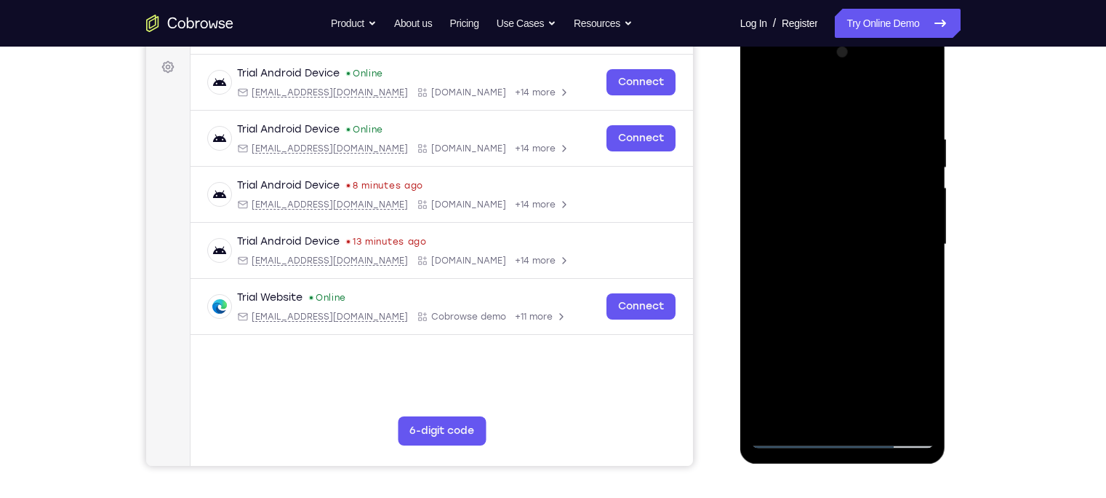
click at [877, 273] on div at bounding box center [842, 244] width 183 height 407
drag, startPoint x: 890, startPoint y: 138, endPoint x: 874, endPoint y: 202, distance: 66.0
click at [874, 202] on div at bounding box center [842, 244] width 183 height 407
click at [844, 193] on div at bounding box center [842, 244] width 183 height 407
click at [858, 259] on div at bounding box center [842, 244] width 183 height 407
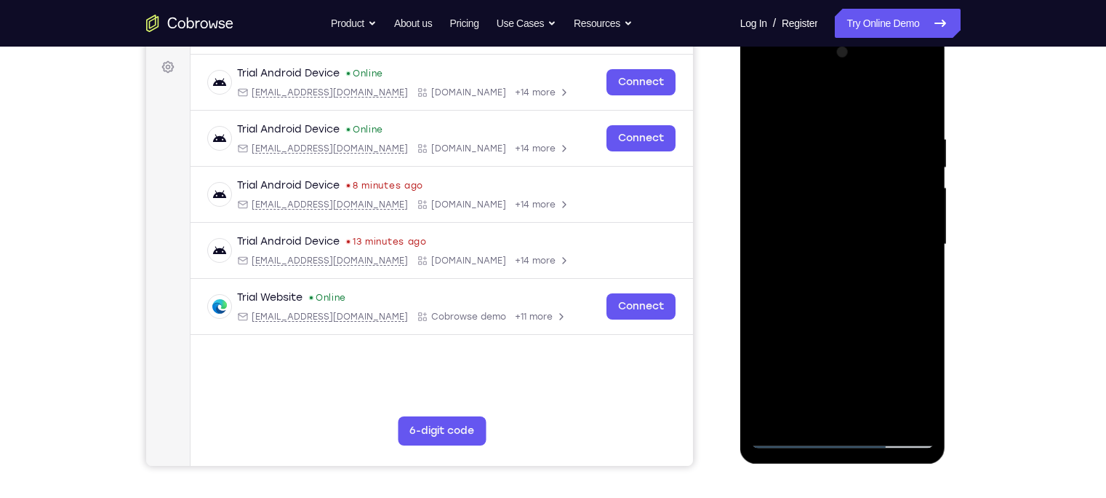
drag, startPoint x: 833, startPoint y: 188, endPoint x: 825, endPoint y: 255, distance: 68.1
click at [825, 255] on div at bounding box center [842, 244] width 183 height 407
click at [826, 183] on div at bounding box center [842, 244] width 183 height 407
click at [847, 249] on div at bounding box center [842, 244] width 183 height 407
click at [807, 389] on div at bounding box center [842, 244] width 183 height 407
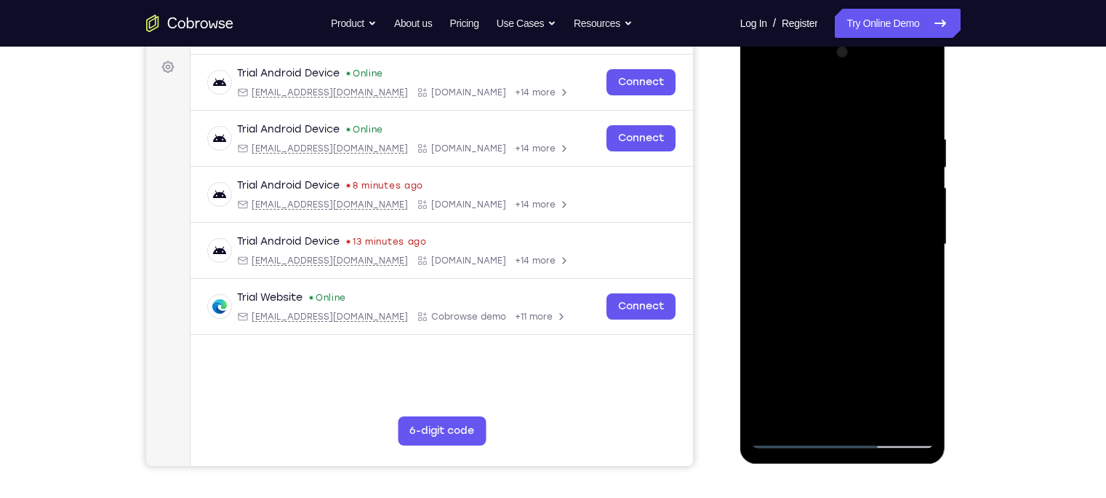
click at [877, 358] on div at bounding box center [842, 244] width 183 height 407
click at [877, 269] on div at bounding box center [842, 244] width 183 height 407
click at [826, 201] on div at bounding box center [842, 244] width 183 height 407
click at [844, 327] on div at bounding box center [842, 244] width 183 height 407
click at [877, 278] on div at bounding box center [842, 244] width 183 height 407
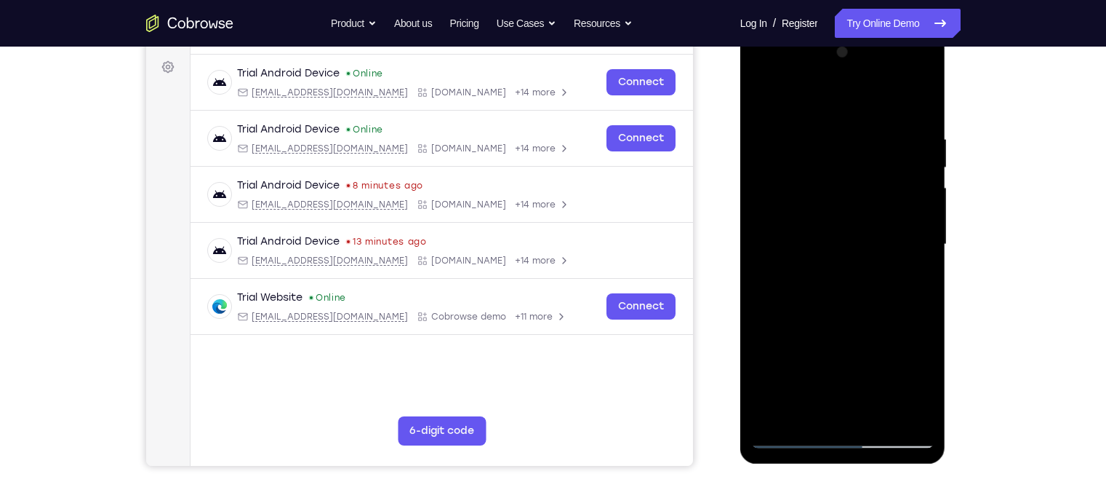
click at [877, 280] on div at bounding box center [842, 244] width 183 height 407
click at [841, 177] on div at bounding box center [842, 244] width 183 height 407
click at [868, 294] on div at bounding box center [842, 244] width 183 height 407
click at [804, 389] on div at bounding box center [842, 244] width 183 height 407
click at [877, 271] on div at bounding box center [842, 244] width 183 height 407
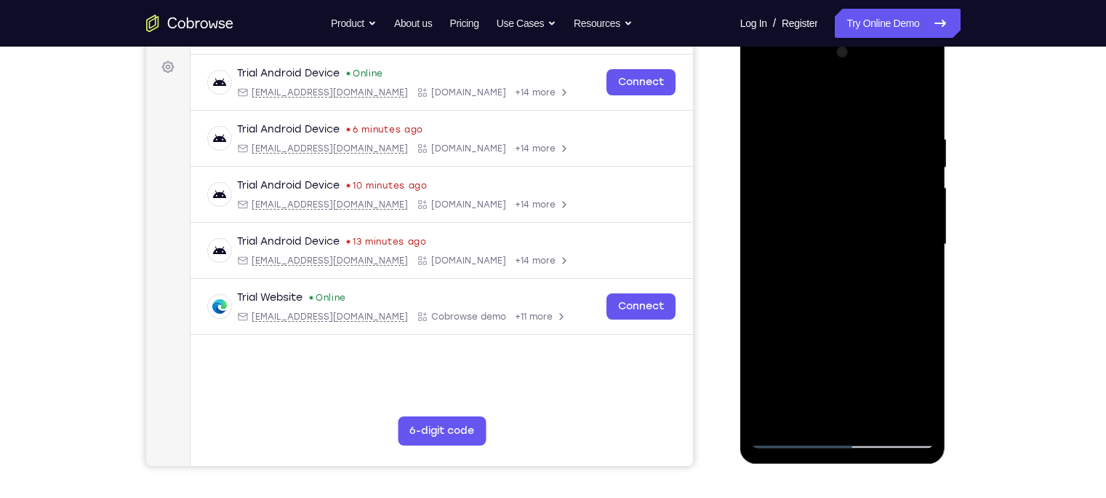
click at [760, 99] on div at bounding box center [842, 244] width 183 height 407
click at [823, 209] on div at bounding box center [842, 244] width 183 height 407
click at [813, 389] on div at bounding box center [842, 244] width 183 height 407
click at [808, 389] on div at bounding box center [842, 244] width 183 height 407
click at [767, 322] on div at bounding box center [842, 244] width 183 height 407
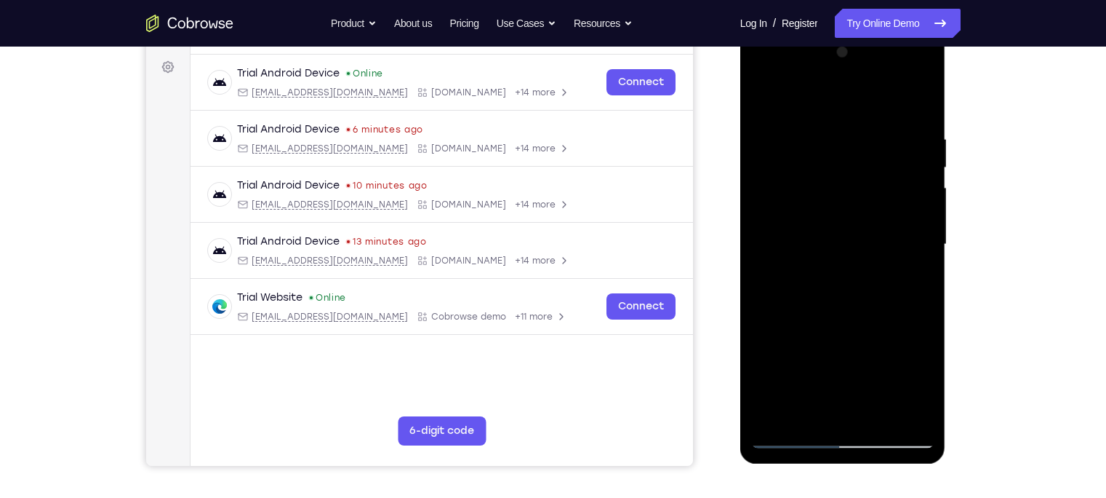
click at [767, 322] on div at bounding box center [842, 244] width 183 height 407
click at [877, 271] on div at bounding box center [842, 244] width 183 height 407
click at [877, 381] on div at bounding box center [842, 244] width 183 height 407
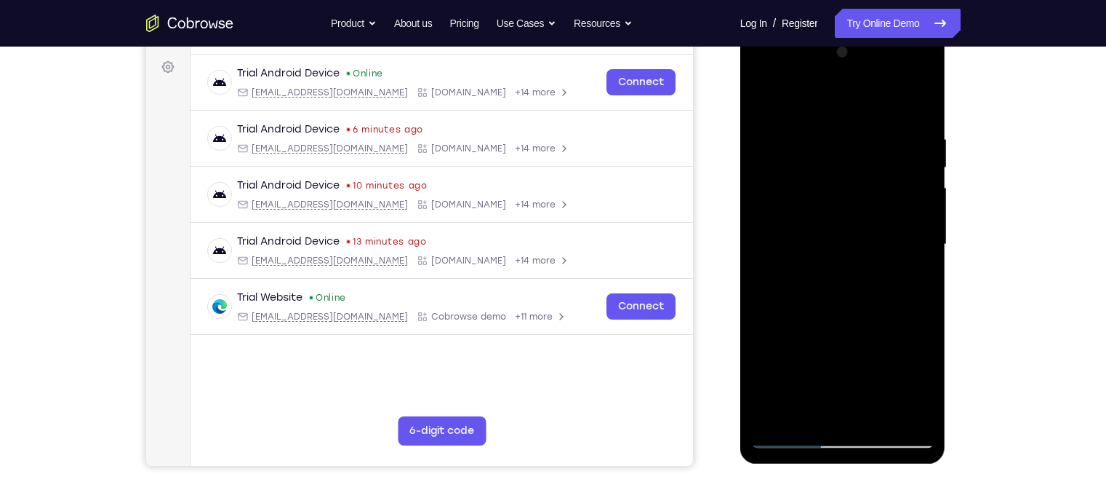
click at [877, 388] on div at bounding box center [842, 244] width 183 height 407
click at [877, 280] on div at bounding box center [842, 244] width 183 height 407
click at [763, 106] on div at bounding box center [842, 244] width 183 height 407
click at [828, 209] on div at bounding box center [842, 244] width 183 height 407
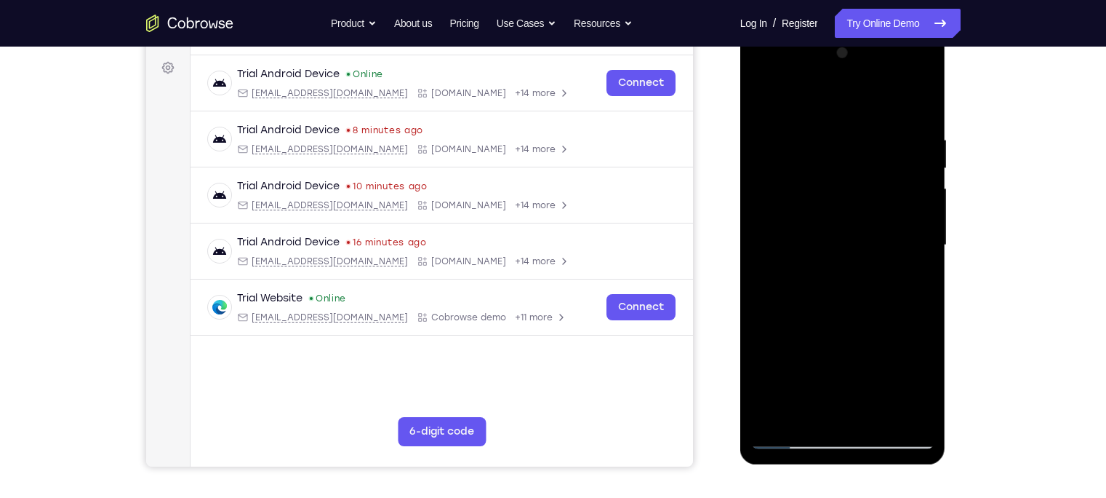
click at [877, 276] on div at bounding box center [842, 244] width 183 height 407
click at [763, 106] on div at bounding box center [842, 244] width 183 height 407
click at [789, 197] on div at bounding box center [842, 244] width 183 height 407
click at [877, 382] on div at bounding box center [842, 244] width 183 height 407
click at [877, 387] on div at bounding box center [842, 244] width 183 height 407
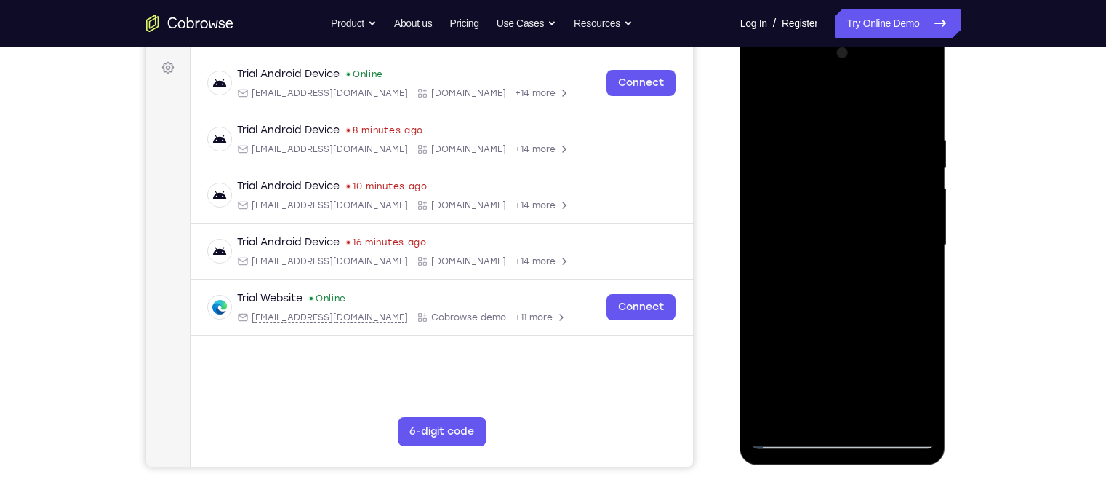
click at [877, 281] on div at bounding box center [842, 244] width 183 height 407
click at [758, 103] on div at bounding box center [842, 244] width 183 height 407
click at [846, 205] on div at bounding box center [842, 244] width 183 height 407
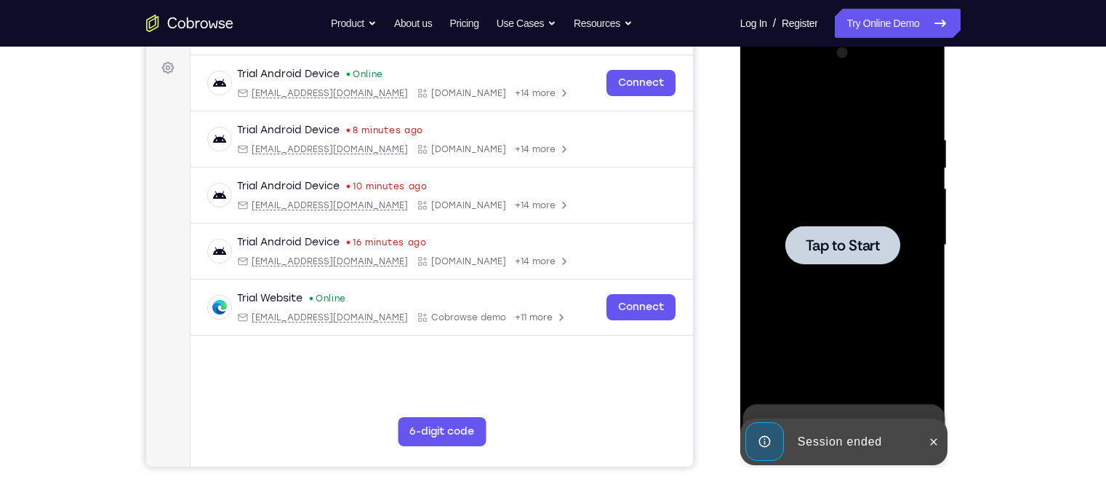
click at [802, 218] on div at bounding box center [842, 244] width 183 height 407
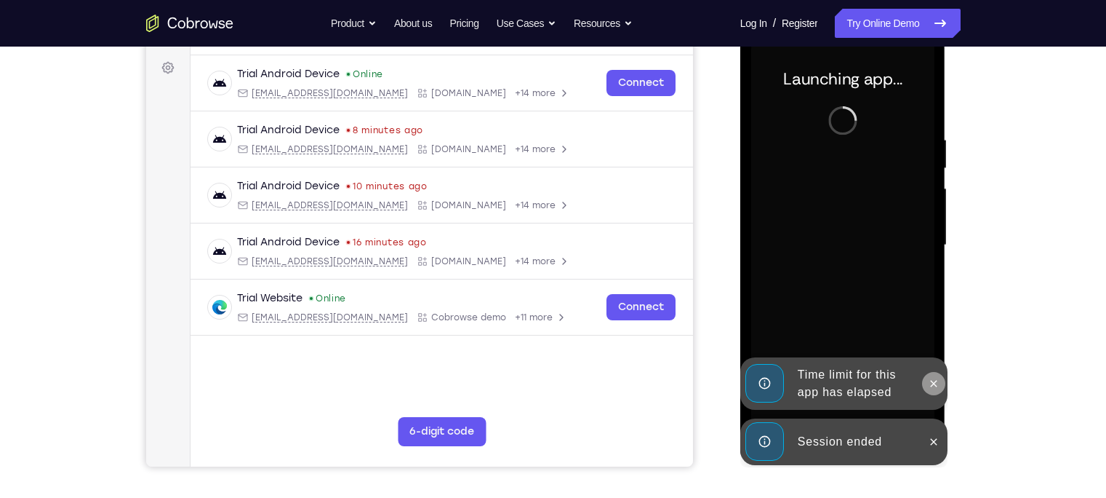
drag, startPoint x: 934, startPoint y: 435, endPoint x: 935, endPoint y: 389, distance: 45.8
click at [877, 389] on div "Time limit for this app has elapsed Session ended" at bounding box center [843, 467] width 207 height 0
click at [877, 389] on button at bounding box center [933, 383] width 23 height 23
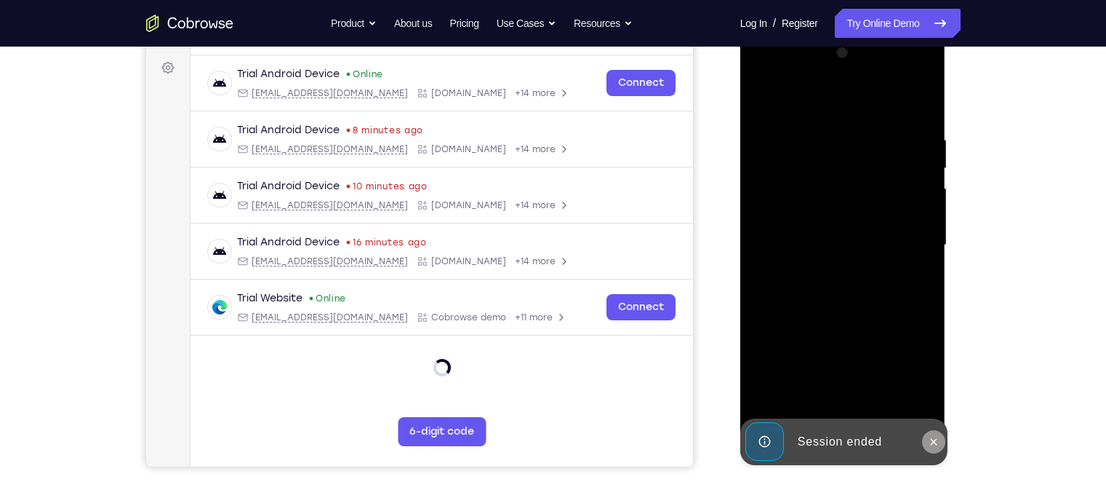
click at [877, 389] on icon at bounding box center [934, 442] width 12 height 12
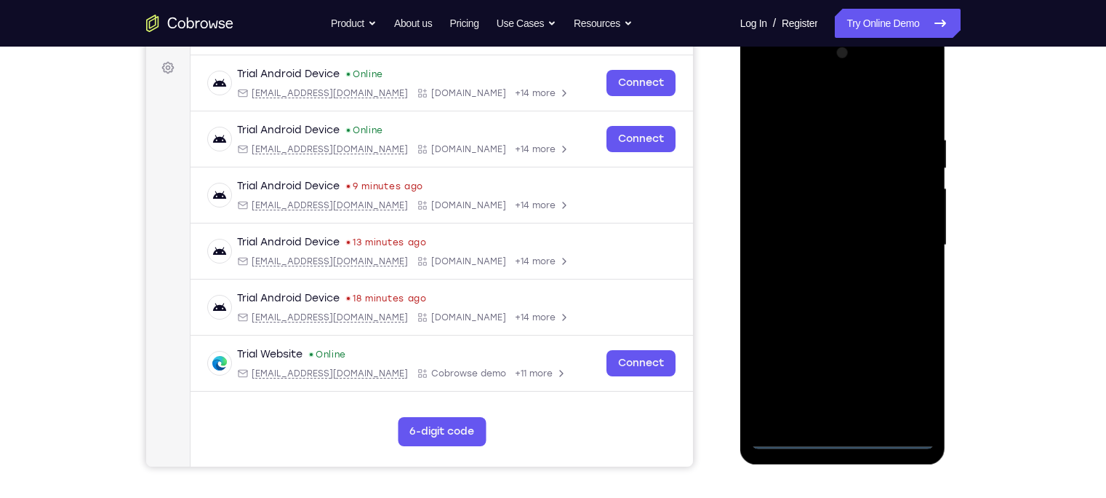
click at [848, 389] on div at bounding box center [842, 244] width 183 height 407
click at [877, 382] on div at bounding box center [842, 244] width 183 height 407
click at [840, 108] on div at bounding box center [842, 244] width 183 height 407
click at [877, 237] on div at bounding box center [842, 244] width 183 height 407
click at [828, 275] on div at bounding box center [842, 244] width 183 height 407
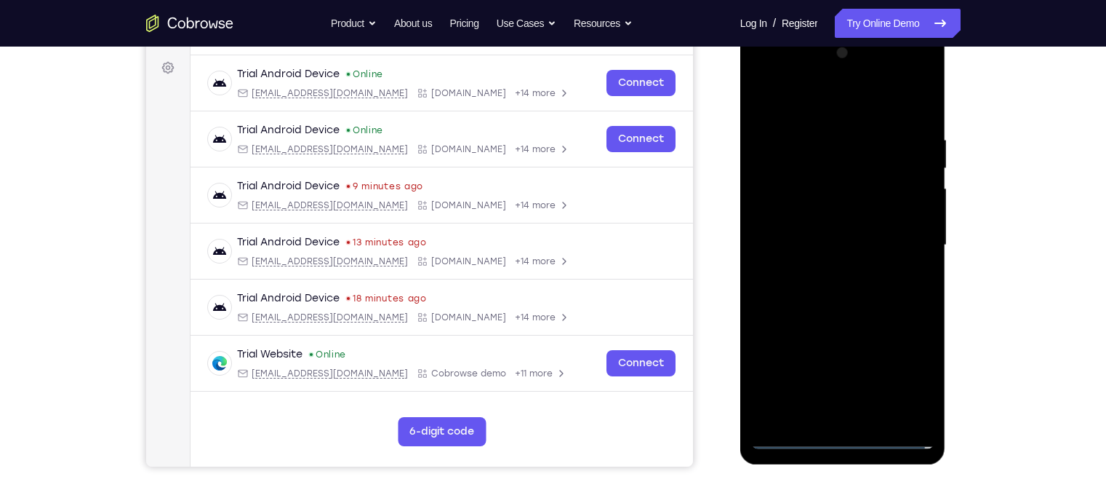
click at [820, 240] on div at bounding box center [842, 244] width 183 height 407
click at [812, 217] on div at bounding box center [842, 244] width 183 height 407
click at [802, 241] on div at bounding box center [842, 244] width 183 height 407
click at [796, 287] on div at bounding box center [842, 244] width 183 height 407
click at [801, 291] on div at bounding box center [842, 244] width 183 height 407
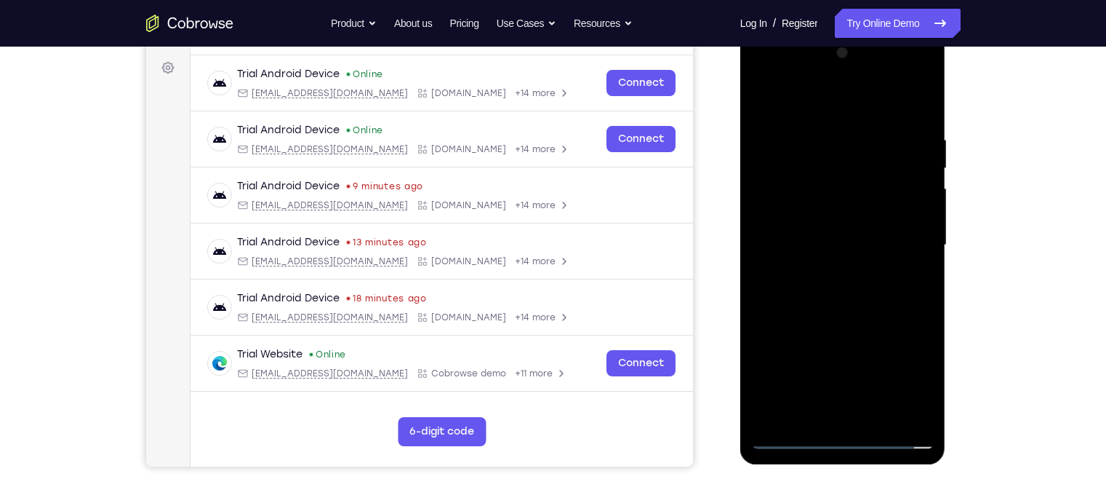
click at [801, 291] on div at bounding box center [842, 244] width 183 height 407
click at [799, 285] on div at bounding box center [842, 244] width 183 height 407
click at [857, 306] on div at bounding box center [842, 244] width 183 height 407
click at [875, 389] on div at bounding box center [842, 244] width 183 height 407
click at [863, 322] on div at bounding box center [842, 244] width 183 height 407
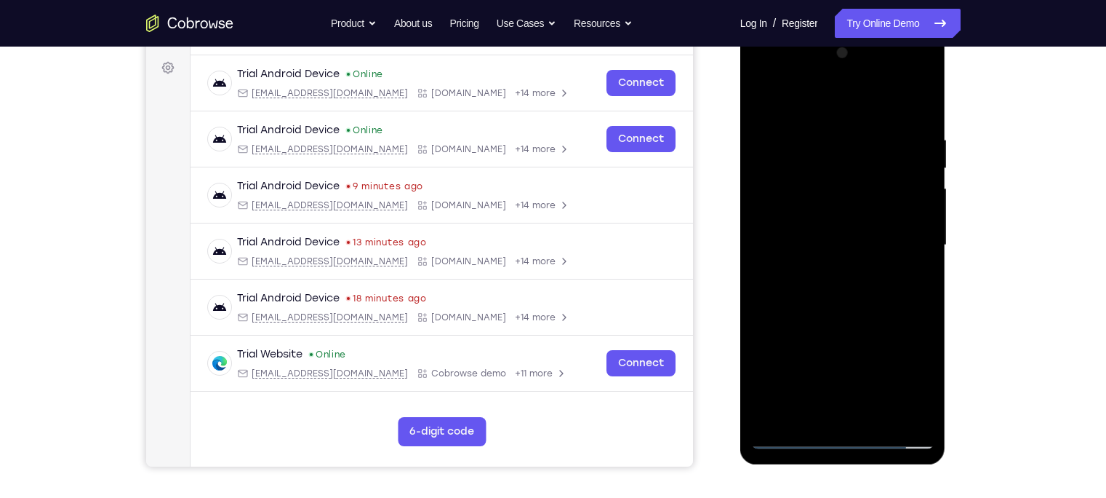
click at [868, 207] on div at bounding box center [842, 244] width 183 height 407
click at [829, 389] on div at bounding box center [842, 244] width 183 height 407
click at [877, 280] on div at bounding box center [842, 244] width 183 height 407
click at [877, 387] on div at bounding box center [842, 244] width 183 height 407
click at [763, 103] on div at bounding box center [842, 244] width 183 height 407
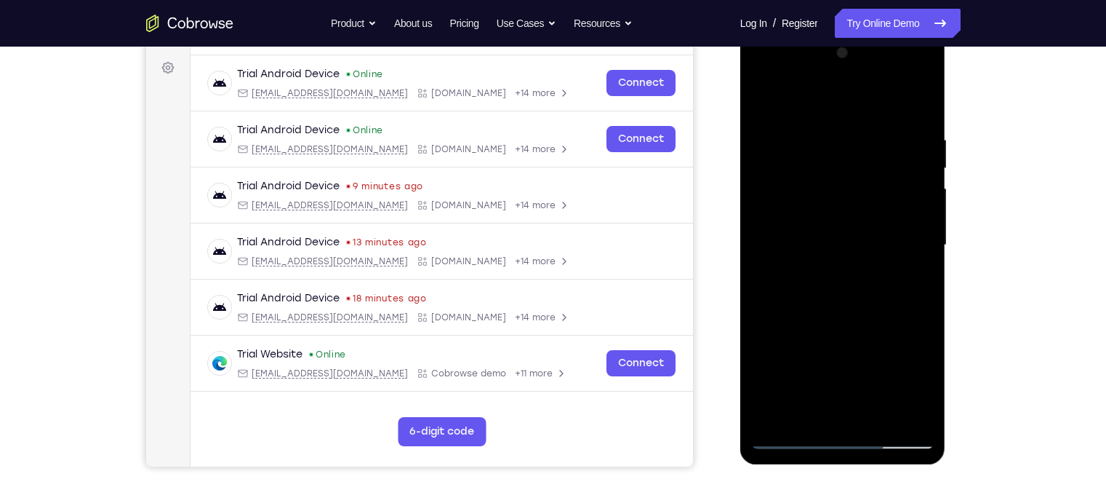
click at [836, 205] on div at bounding box center [842, 244] width 183 height 407
click at [877, 386] on div at bounding box center [842, 244] width 183 height 407
click at [877, 281] on div at bounding box center [842, 244] width 183 height 407
click at [877, 208] on div at bounding box center [842, 244] width 183 height 407
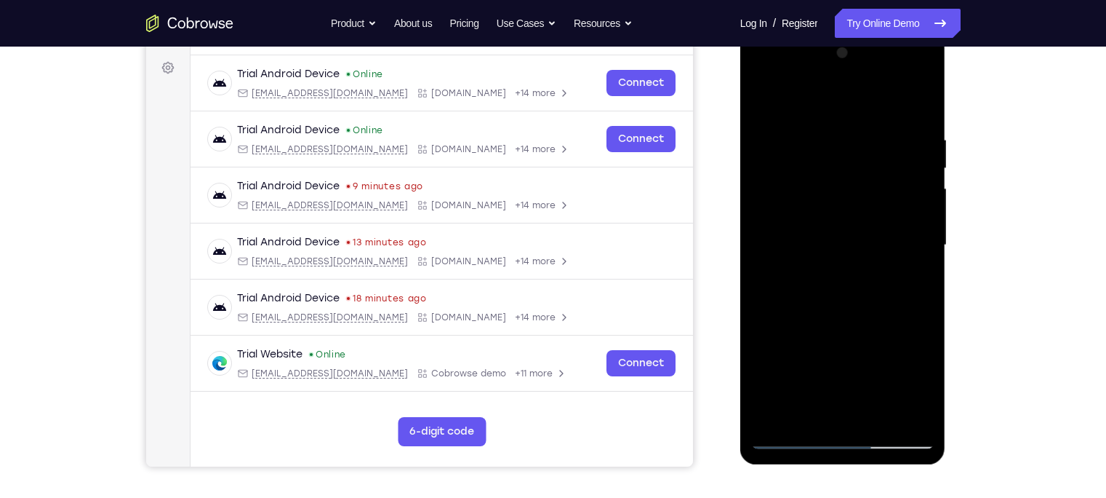
click at [877, 329] on div at bounding box center [842, 244] width 183 height 407
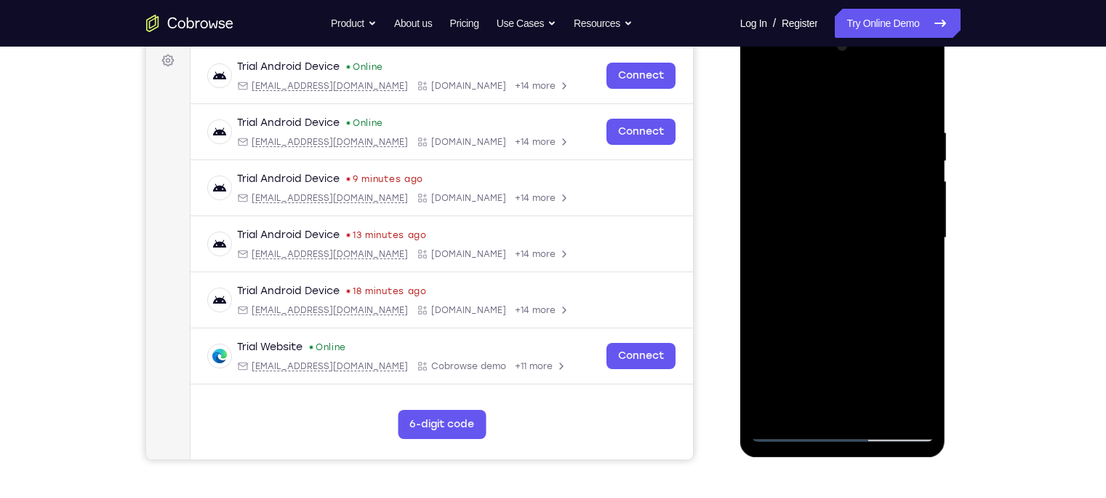
scroll to position [219, 0]
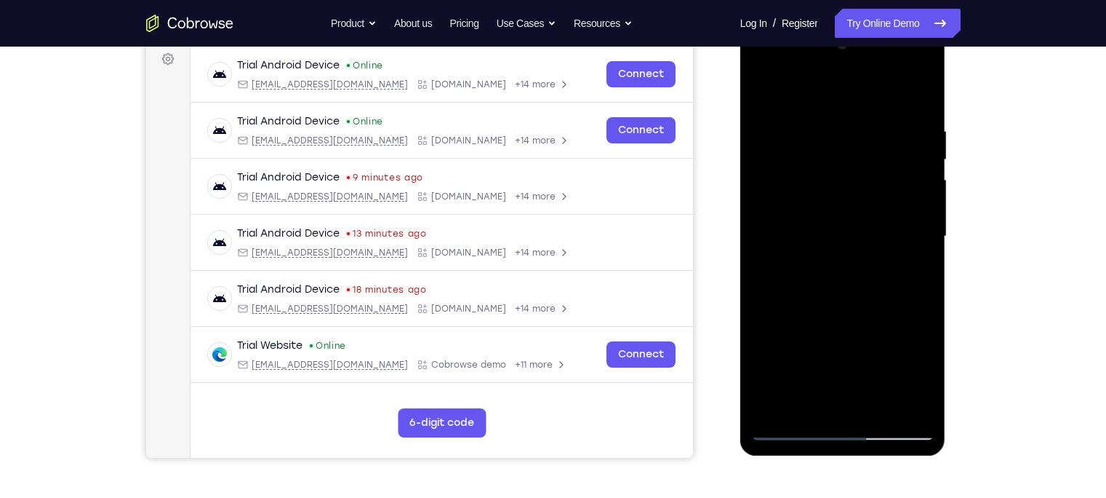
click at [877, 374] on div at bounding box center [842, 236] width 183 height 407
click at [877, 270] on div at bounding box center [842, 236] width 183 height 407
click at [877, 369] on div at bounding box center [842, 236] width 183 height 407
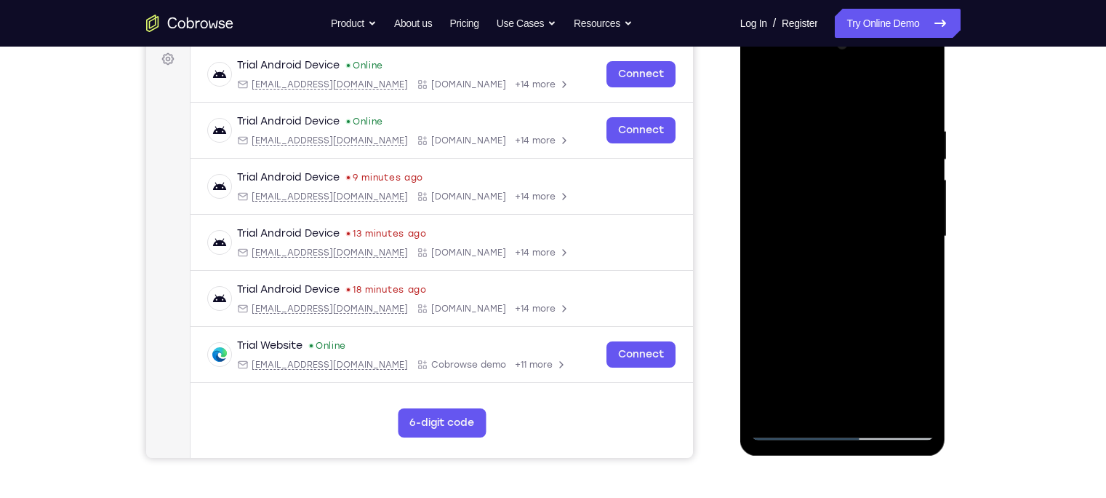
click at [877, 369] on div at bounding box center [842, 236] width 183 height 407
click at [787, 276] on div at bounding box center [842, 236] width 183 height 407
click at [858, 247] on div at bounding box center [842, 236] width 183 height 407
click at [877, 373] on div at bounding box center [842, 236] width 183 height 407
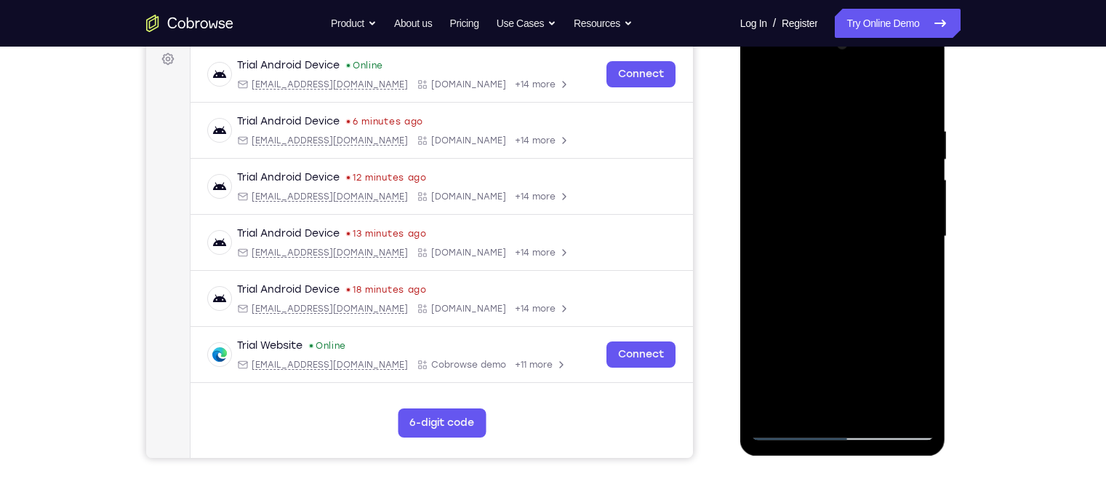
click at [877, 272] on div at bounding box center [842, 236] width 183 height 407
click at [755, 85] on div at bounding box center [842, 236] width 183 height 407
click at [769, 96] on div at bounding box center [842, 236] width 183 height 407
click at [818, 121] on div at bounding box center [842, 236] width 183 height 407
click at [877, 199] on div at bounding box center [842, 236] width 183 height 407
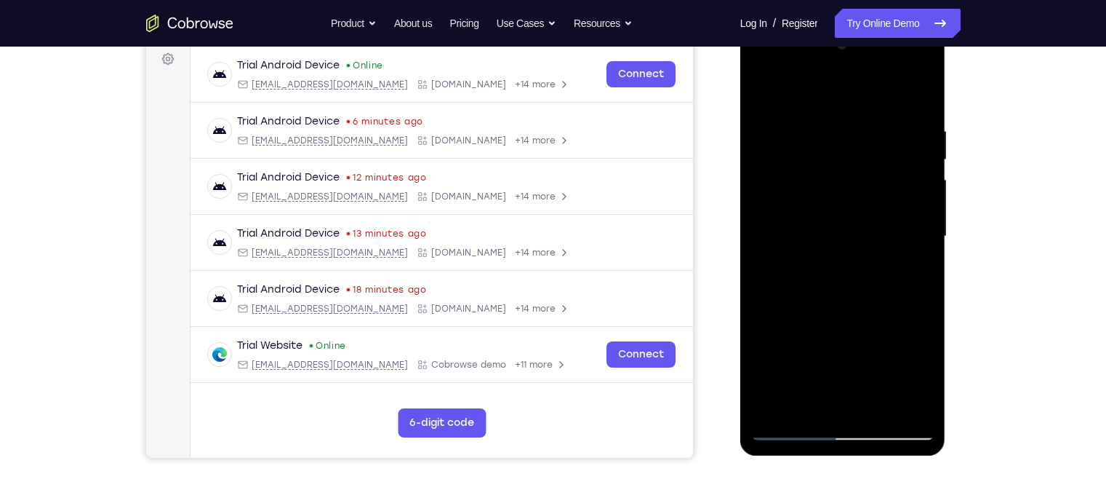
click at [877, 199] on div at bounding box center [842, 236] width 183 height 407
click at [877, 201] on div at bounding box center [842, 236] width 183 height 407
click at [877, 140] on div at bounding box center [842, 236] width 183 height 407
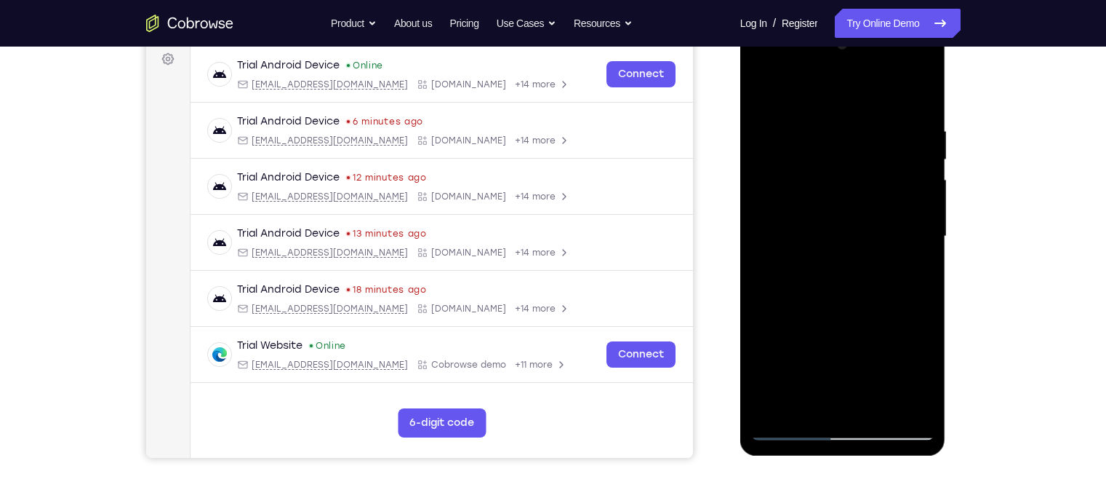
click at [877, 96] on div at bounding box center [842, 236] width 183 height 407
click at [871, 389] on div at bounding box center [842, 236] width 183 height 407
click at [855, 206] on div at bounding box center [842, 236] width 183 height 407
click at [804, 389] on div at bounding box center [842, 236] width 183 height 407
click at [877, 373] on div at bounding box center [842, 236] width 183 height 407
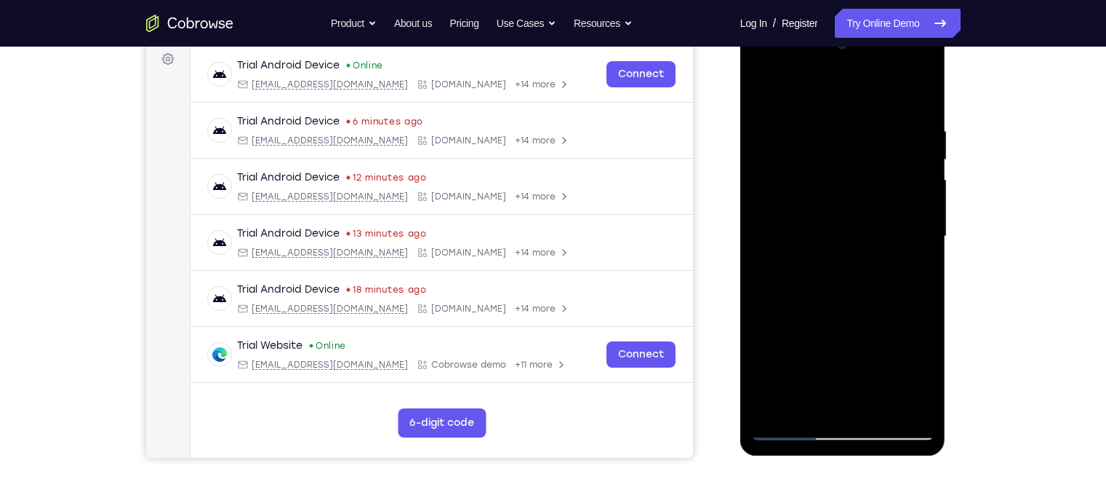
click at [877, 373] on div at bounding box center [842, 236] width 183 height 407
click at [877, 270] on div at bounding box center [842, 236] width 183 height 407
click at [762, 96] on div at bounding box center [842, 236] width 183 height 407
click at [763, 91] on div at bounding box center [842, 236] width 183 height 407
click at [828, 255] on div at bounding box center [842, 236] width 183 height 407
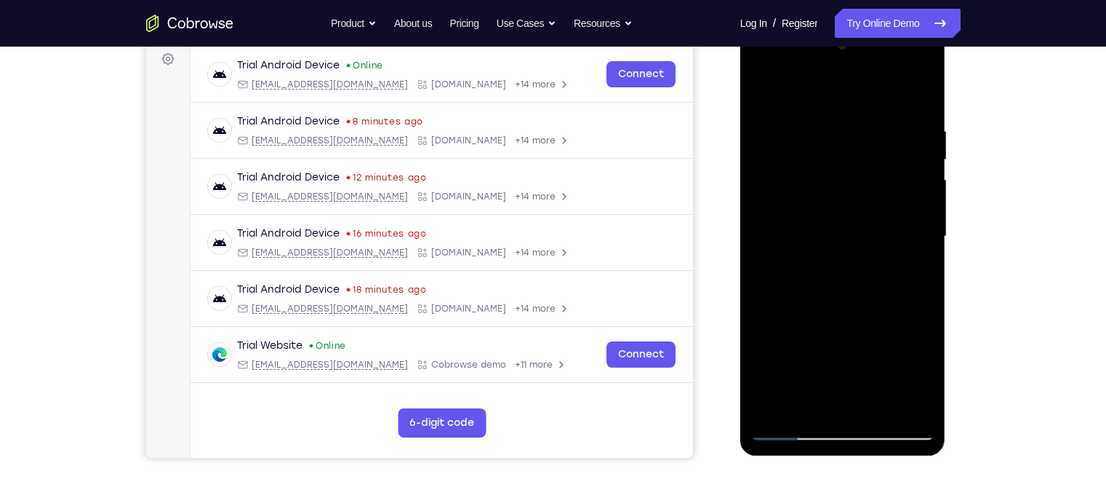
click at [877, 199] on div at bounding box center [842, 236] width 183 height 407
click at [876, 389] on div at bounding box center [842, 236] width 183 height 407
click at [860, 197] on div at bounding box center [842, 236] width 183 height 407
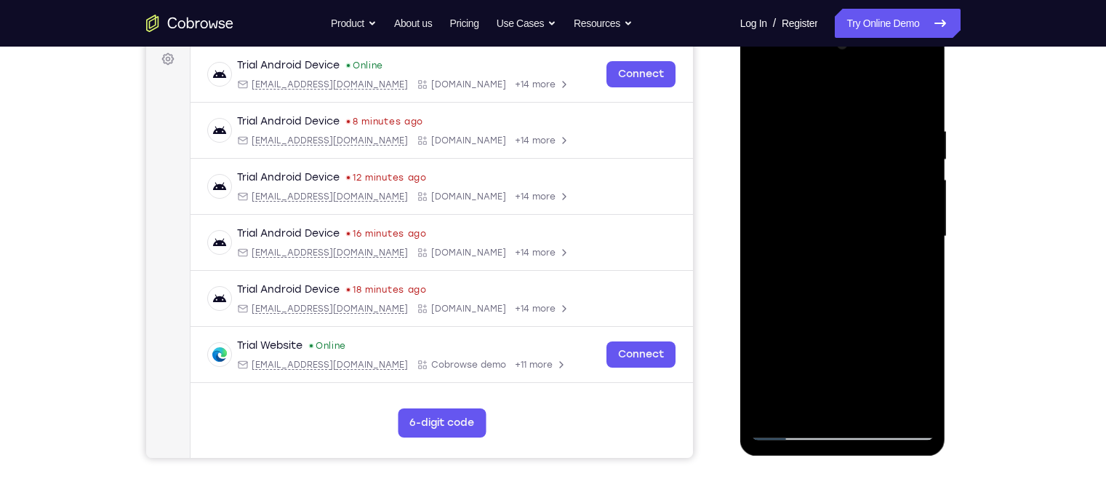
click at [807, 389] on div at bounding box center [842, 236] width 183 height 407
click at [877, 341] on div at bounding box center [842, 236] width 183 height 407
click at [877, 263] on div at bounding box center [842, 236] width 183 height 407
click at [762, 97] on div at bounding box center [842, 236] width 183 height 407
click at [807, 198] on div at bounding box center [842, 236] width 183 height 407
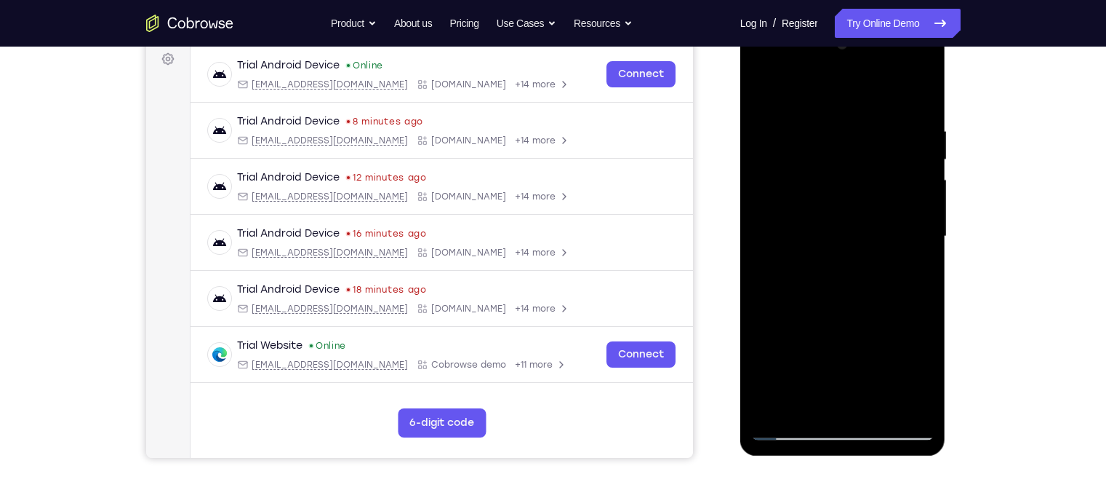
click at [877, 278] on div at bounding box center [842, 236] width 183 height 407
click at [767, 87] on div at bounding box center [842, 236] width 183 height 407
click at [774, 389] on div at bounding box center [842, 236] width 183 height 407
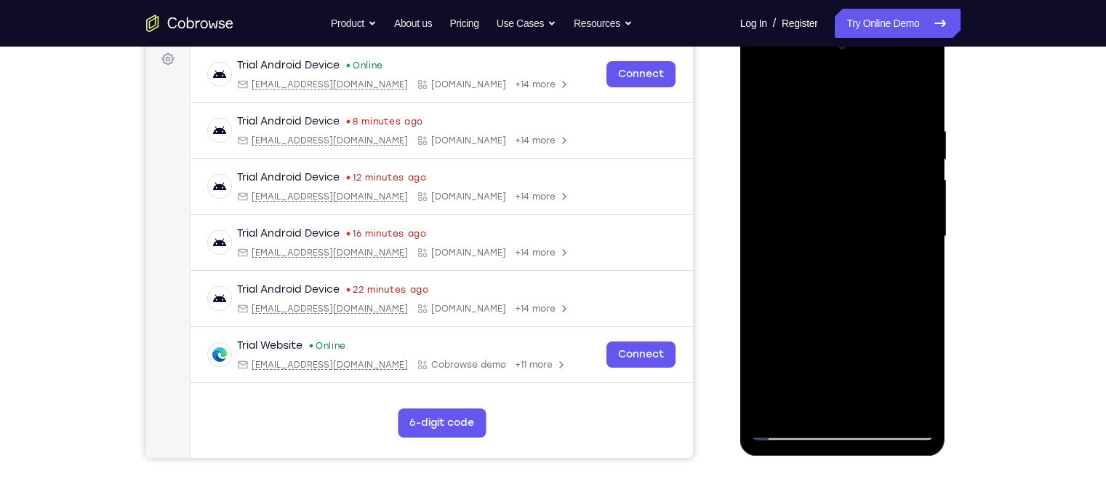
click at [775, 389] on div at bounding box center [842, 236] width 183 height 407
drag, startPoint x: 828, startPoint y: 263, endPoint x: 818, endPoint y: 351, distance: 88.6
click at [818, 351] on div at bounding box center [842, 236] width 183 height 407
click at [877, 389] on div at bounding box center [842, 236] width 183 height 407
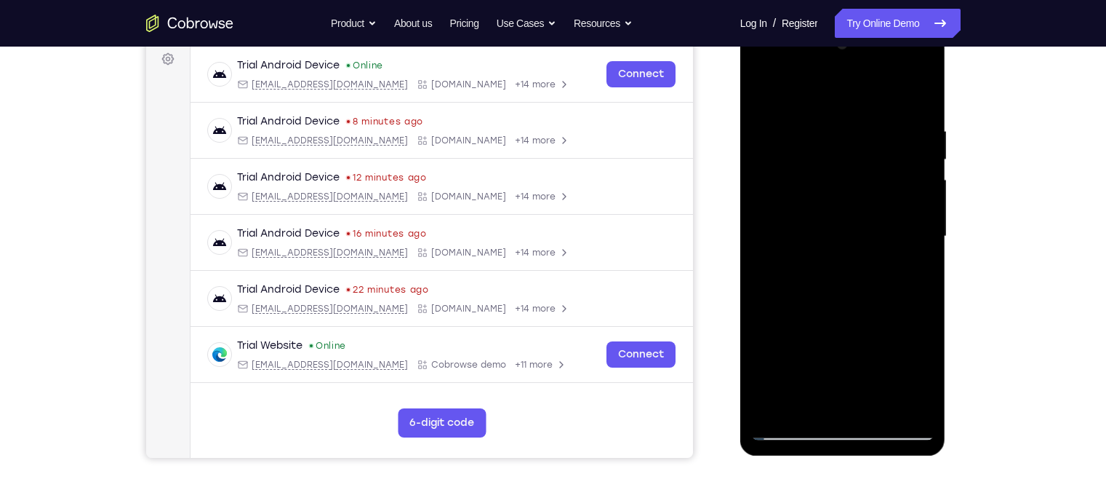
click at [877, 389] on div at bounding box center [842, 236] width 183 height 407
click at [833, 200] on div at bounding box center [842, 236] width 183 height 407
click at [875, 302] on div at bounding box center [842, 236] width 183 height 407
click at [877, 303] on div at bounding box center [842, 236] width 183 height 407
click at [826, 389] on div at bounding box center [842, 236] width 183 height 407
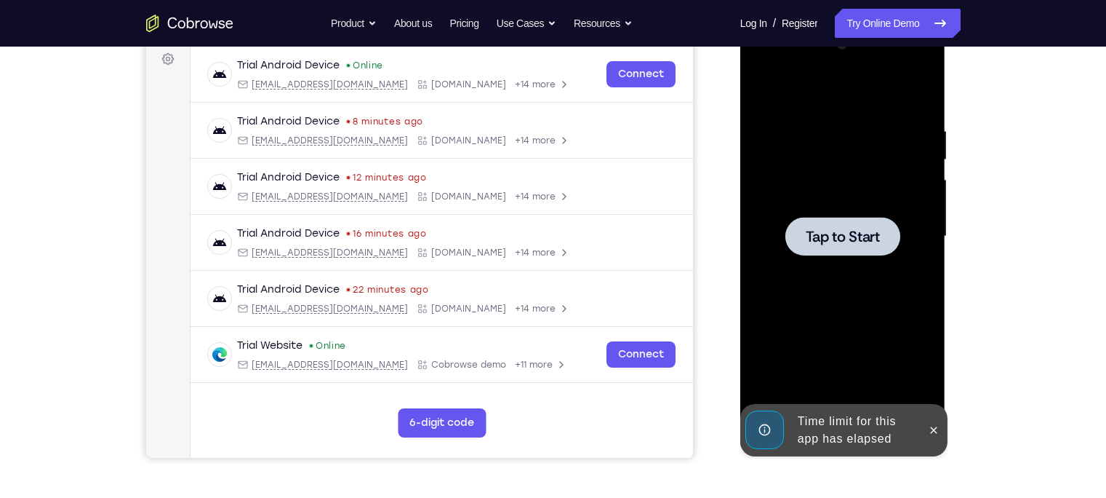
click at [844, 263] on div at bounding box center [842, 236] width 183 height 407
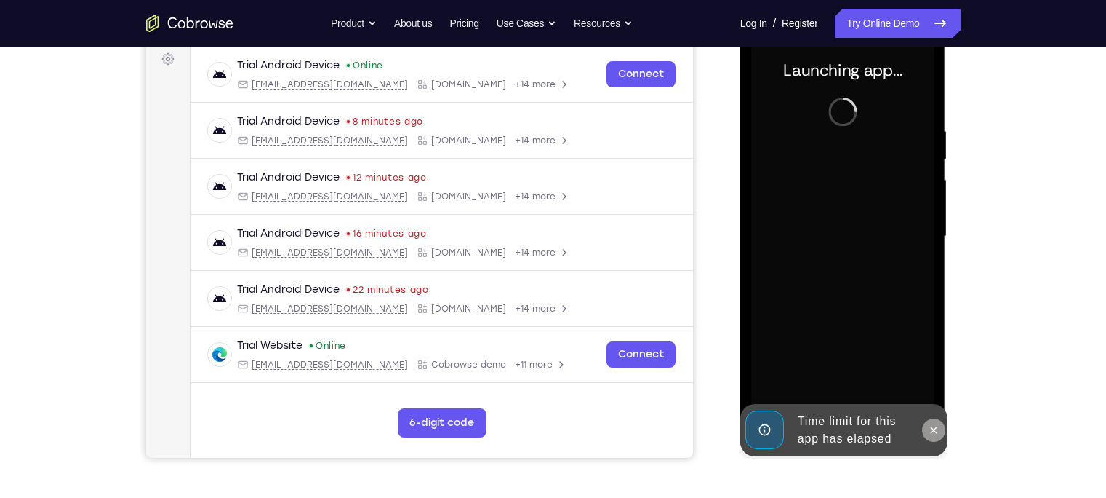
click at [877, 389] on icon at bounding box center [934, 430] width 12 height 12
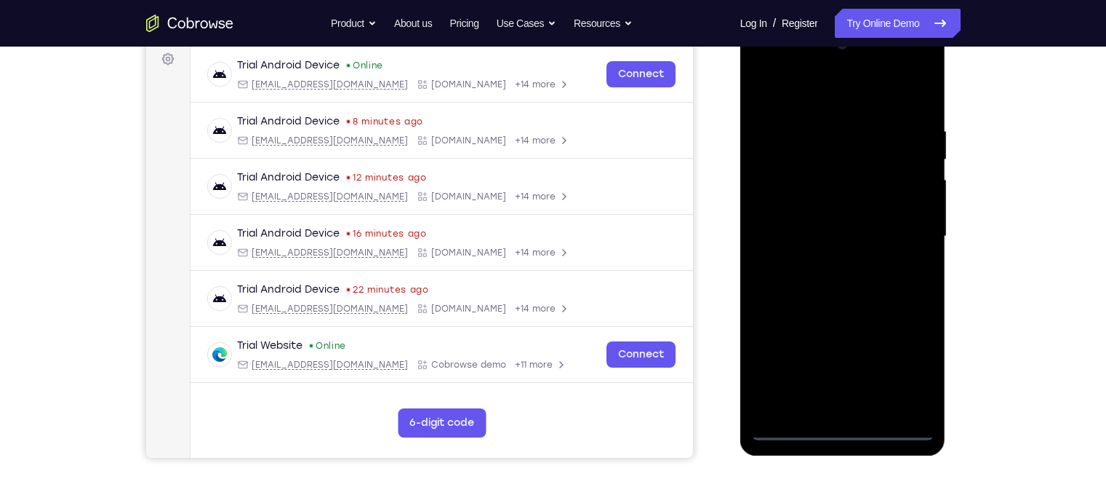
click at [840, 389] on div at bounding box center [842, 236] width 183 height 407
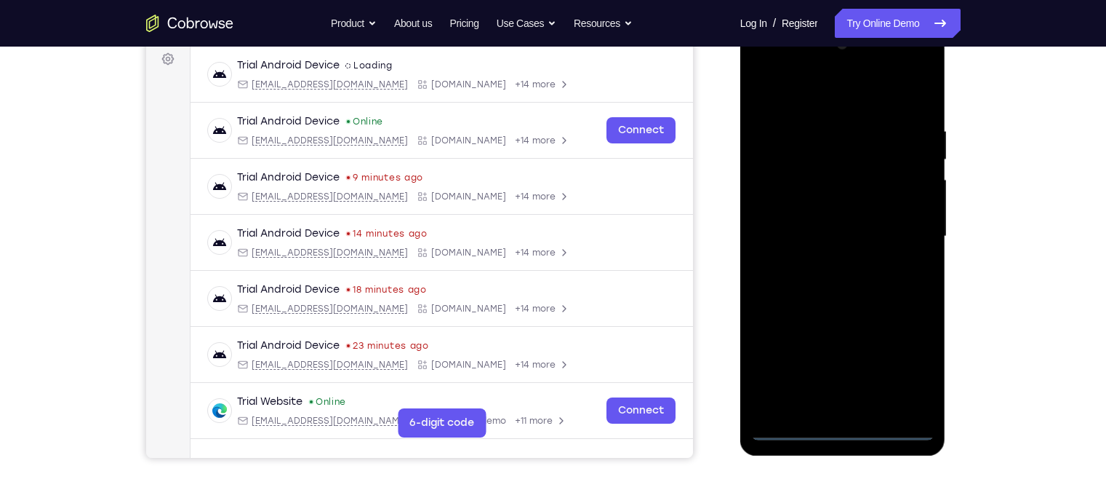
click at [877, 365] on div at bounding box center [842, 236] width 183 height 407
click at [812, 98] on div at bounding box center [842, 236] width 183 height 407
click at [877, 235] on div at bounding box center [842, 236] width 183 height 407
click at [854, 389] on div at bounding box center [842, 236] width 183 height 407
click at [810, 223] on div at bounding box center [842, 236] width 183 height 407
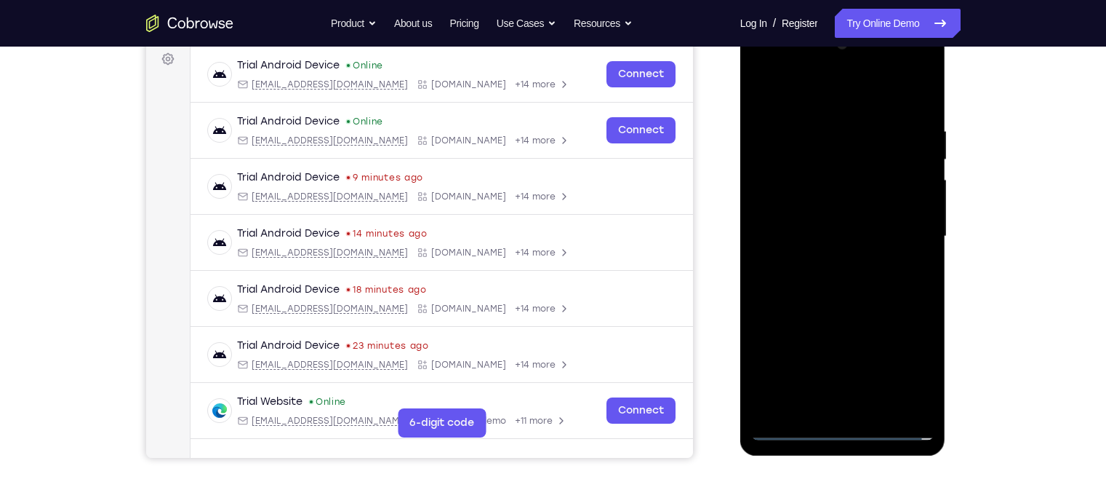
click at [807, 213] on div at bounding box center [842, 236] width 183 height 407
click at [795, 236] on div at bounding box center [842, 236] width 183 height 407
click at [797, 284] on div at bounding box center [842, 236] width 183 height 407
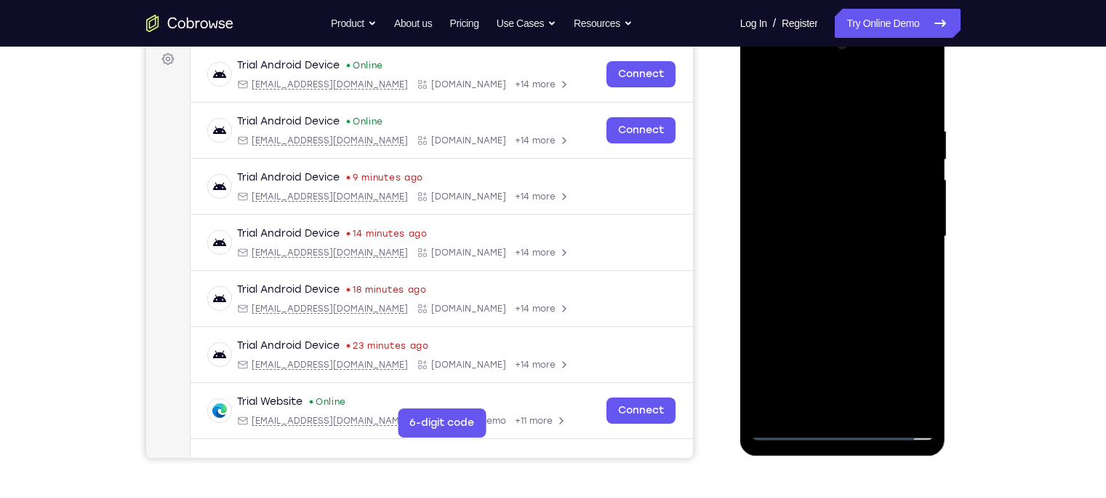
click at [874, 300] on div at bounding box center [842, 236] width 183 height 407
click at [874, 389] on div at bounding box center [842, 236] width 183 height 407
click at [844, 322] on div at bounding box center [842, 236] width 183 height 407
click at [824, 204] on div at bounding box center [842, 236] width 183 height 407
click at [804, 389] on div at bounding box center [842, 236] width 183 height 407
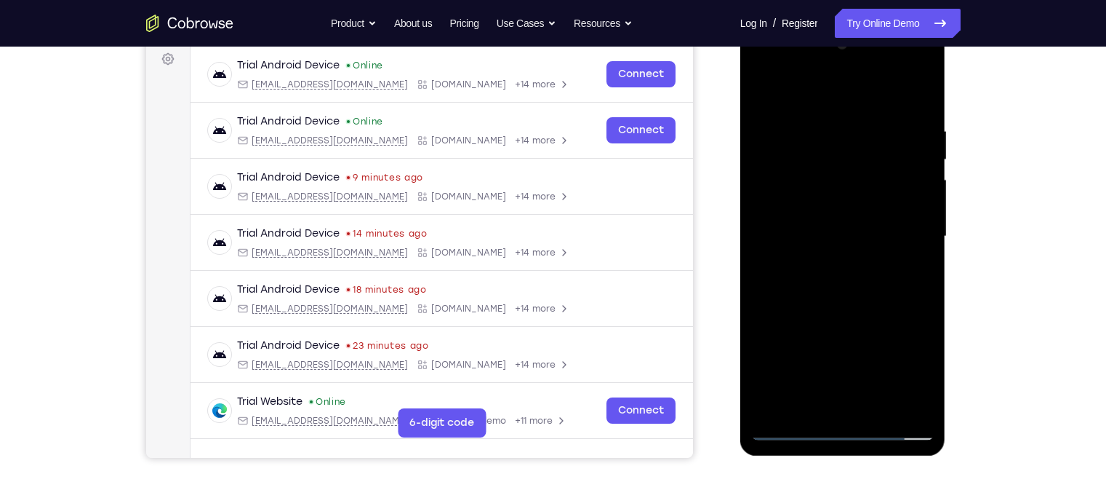
click at [877, 275] on div at bounding box center [842, 236] width 183 height 407
click at [877, 283] on div at bounding box center [842, 236] width 183 height 407
click at [810, 389] on div at bounding box center [842, 236] width 183 height 407
click at [877, 319] on div at bounding box center [842, 236] width 183 height 407
click at [877, 264] on div at bounding box center [842, 236] width 183 height 407
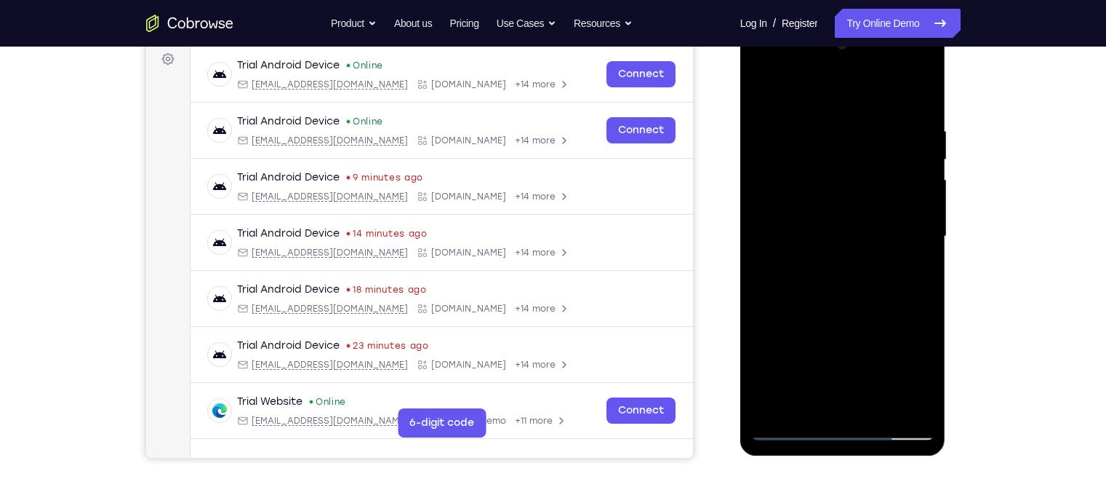
click at [755, 92] on div at bounding box center [842, 236] width 183 height 407
click at [818, 185] on div at bounding box center [842, 236] width 183 height 407
click at [761, 95] on div at bounding box center [842, 236] width 183 height 407
click at [846, 201] on div at bounding box center [842, 236] width 183 height 407
click at [807, 389] on div at bounding box center [842, 236] width 183 height 407
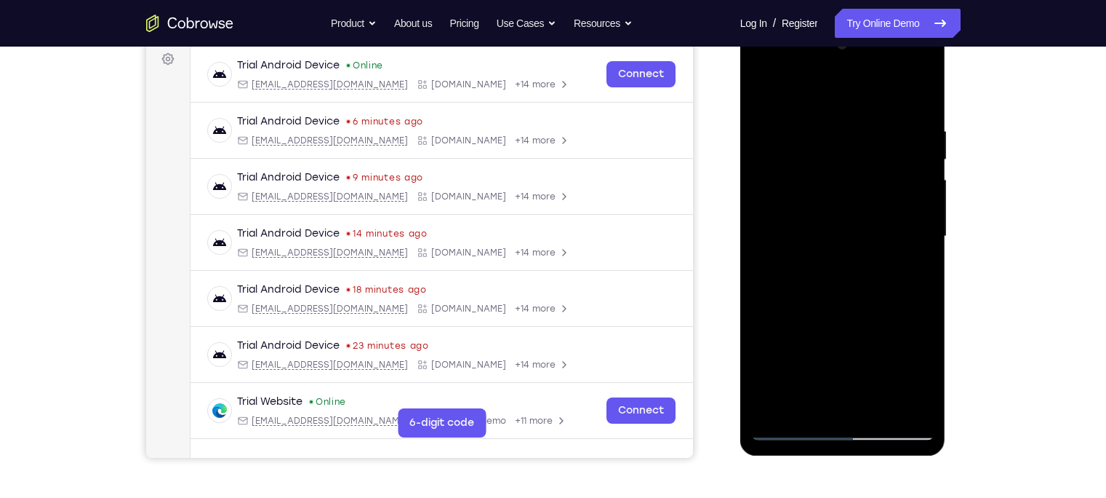
click at [877, 277] on div at bounding box center [842, 236] width 183 height 407
click at [868, 205] on div at bounding box center [842, 236] width 183 height 407
click at [877, 335] on div at bounding box center [842, 236] width 183 height 407
click at [761, 94] on div at bounding box center [842, 236] width 183 height 407
click at [763, 91] on div at bounding box center [842, 236] width 183 height 407
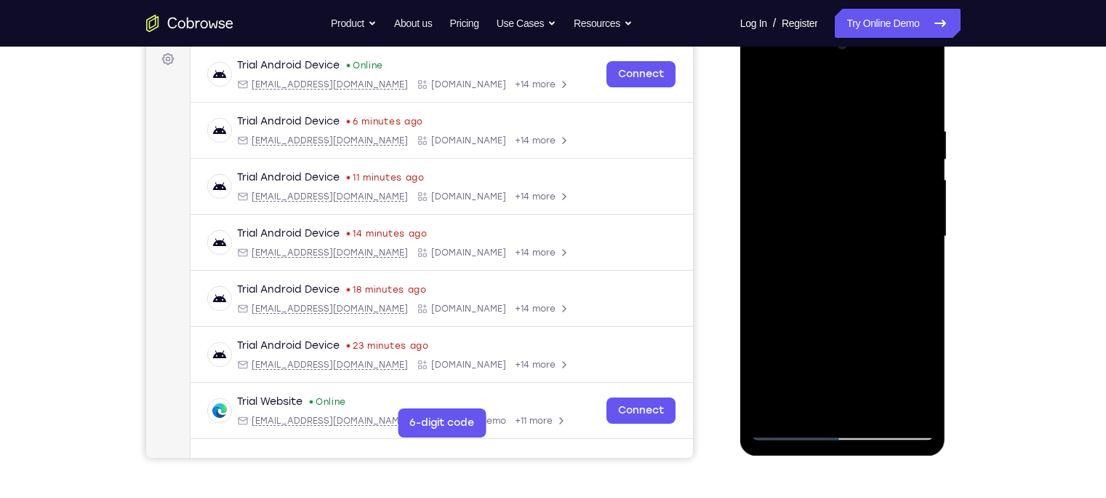
click at [841, 275] on div at bounding box center [842, 236] width 183 height 407
click at [877, 202] on div at bounding box center [842, 236] width 183 height 407
click at [877, 207] on div at bounding box center [842, 236] width 183 height 407
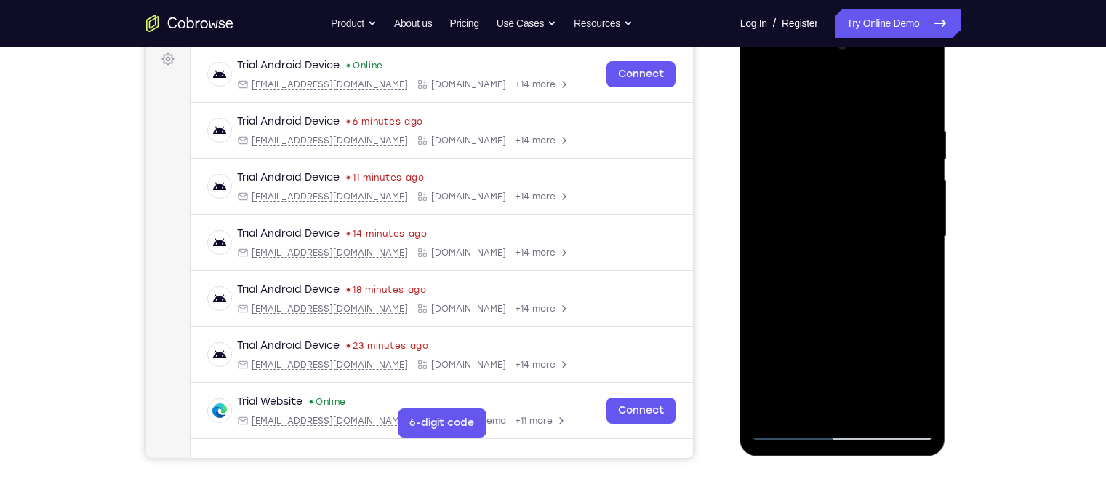
click at [877, 207] on div at bounding box center [842, 236] width 183 height 407
click at [877, 172] on div at bounding box center [842, 236] width 183 height 407
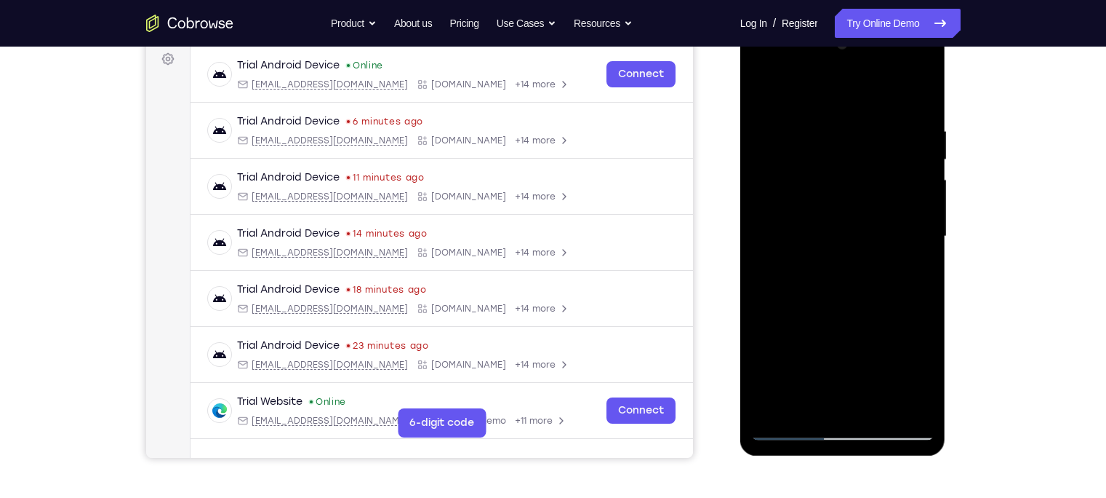
click at [877, 172] on div at bounding box center [842, 236] width 183 height 407
click at [876, 389] on div at bounding box center [842, 236] width 183 height 407
click at [834, 201] on div at bounding box center [842, 236] width 183 height 407
click at [824, 311] on div at bounding box center [842, 236] width 183 height 407
click at [850, 306] on div at bounding box center [842, 236] width 183 height 407
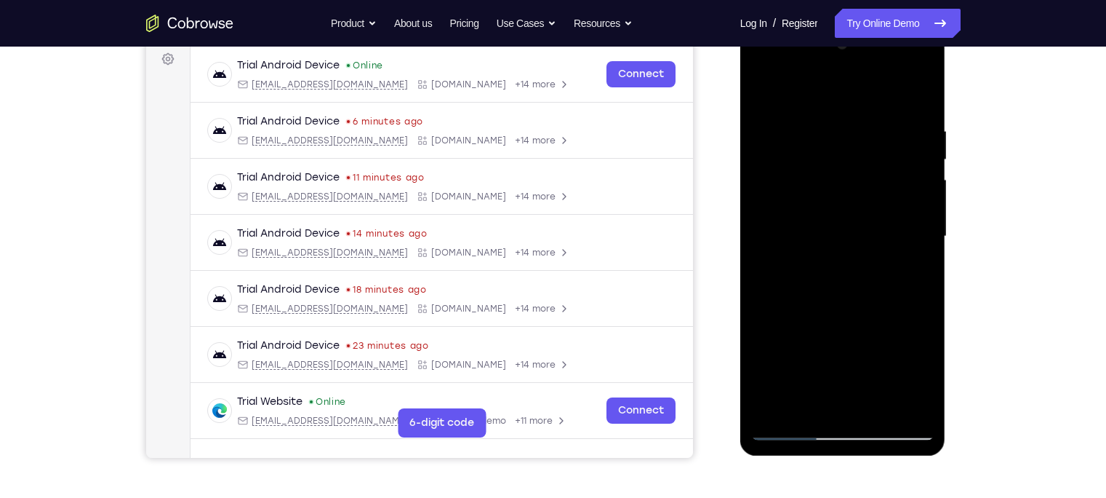
click at [812, 289] on div at bounding box center [842, 236] width 183 height 407
click at [815, 389] on div at bounding box center [842, 236] width 183 height 407
click at [877, 378] on div at bounding box center [842, 236] width 183 height 407
click at [768, 97] on div at bounding box center [842, 236] width 183 height 407
click at [805, 191] on div at bounding box center [842, 236] width 183 height 407
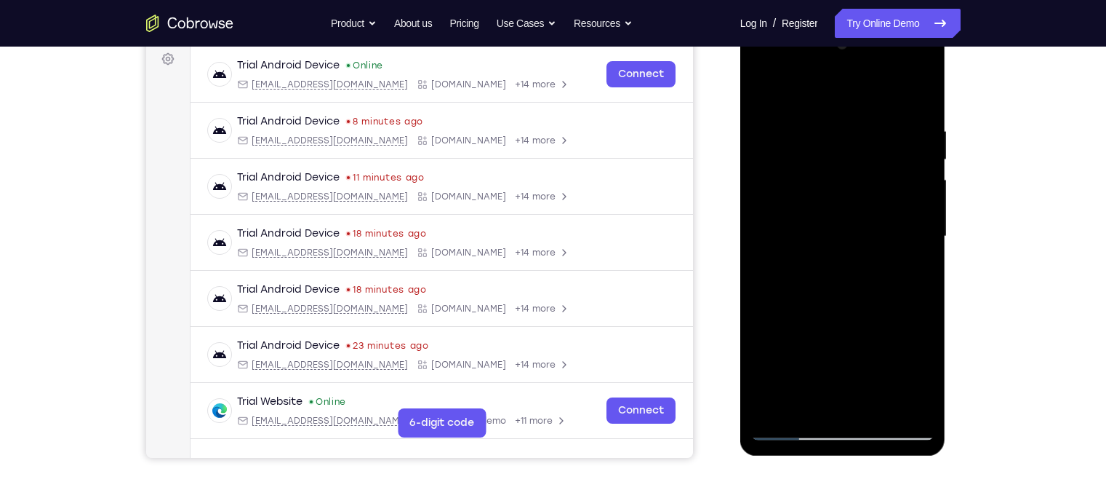
click at [765, 87] on div at bounding box center [842, 236] width 183 height 407
click at [818, 196] on div at bounding box center [842, 236] width 183 height 407
click at [842, 198] on div at bounding box center [842, 236] width 183 height 407
click at [789, 271] on div at bounding box center [842, 236] width 183 height 407
click at [877, 380] on div at bounding box center [842, 236] width 183 height 407
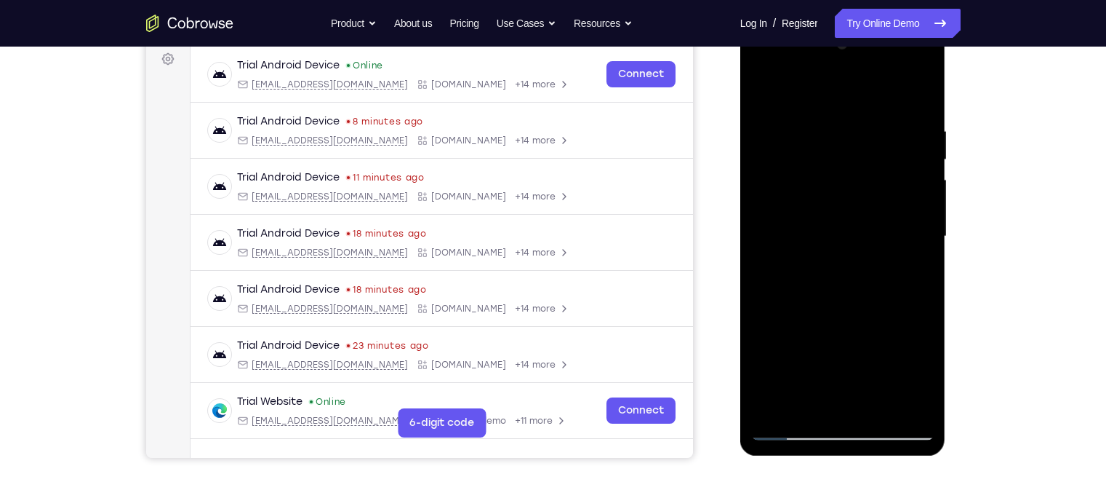
click at [877, 372] on div at bounding box center [842, 236] width 183 height 407
click at [877, 268] on div at bounding box center [842, 236] width 183 height 407
click at [764, 86] on div at bounding box center [842, 236] width 183 height 407
click at [763, 83] on div at bounding box center [842, 236] width 183 height 407
click at [877, 389] on div at bounding box center [842, 236] width 183 height 407
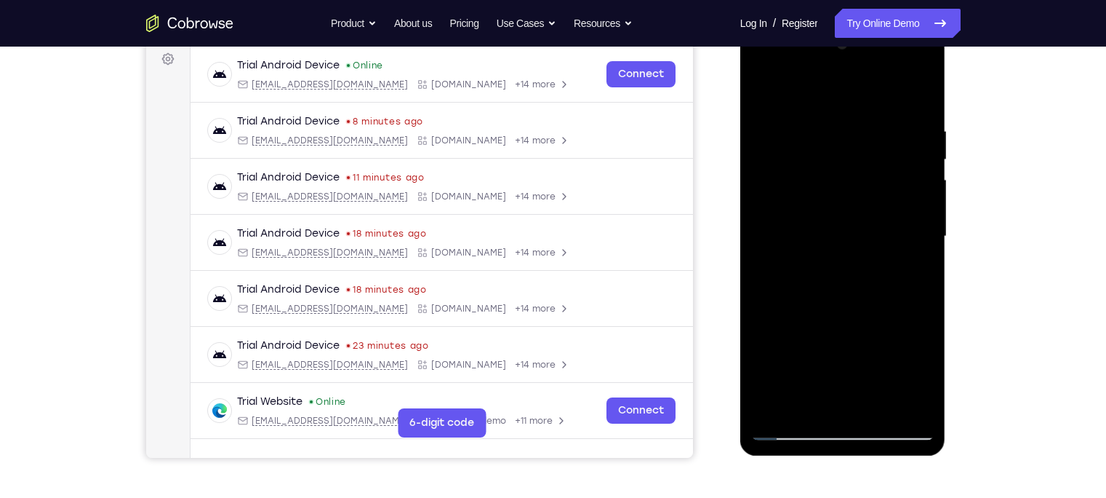
click at [815, 200] on div at bounding box center [842, 236] width 183 height 407
click at [804, 389] on div at bounding box center [842, 236] width 183 height 407
click at [765, 315] on div at bounding box center [842, 236] width 183 height 407
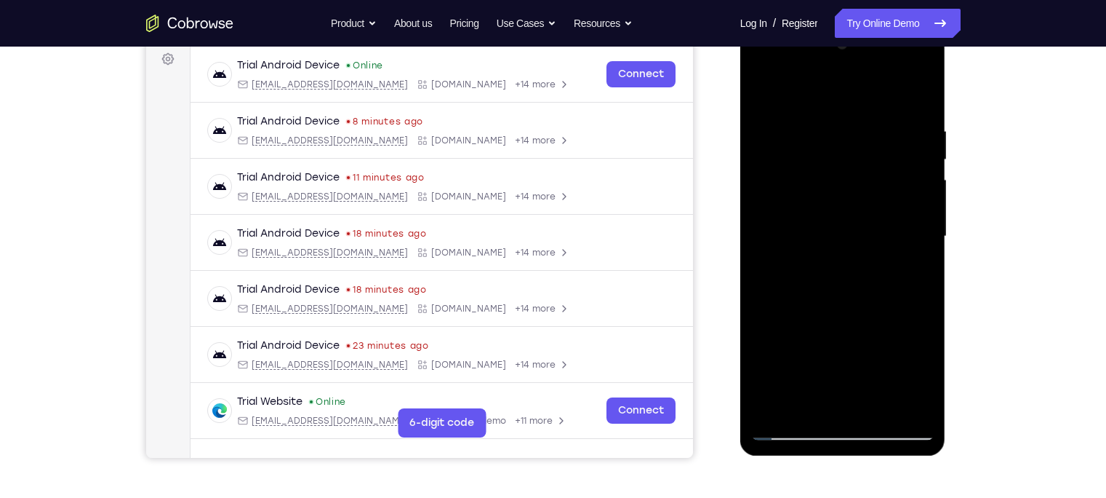
click at [765, 315] on div at bounding box center [842, 236] width 183 height 407
click at [764, 318] on div at bounding box center [842, 236] width 183 height 407
click at [796, 210] on div at bounding box center [842, 236] width 183 height 407
click at [826, 348] on div at bounding box center [842, 236] width 183 height 407
click at [877, 273] on div at bounding box center [842, 236] width 183 height 407
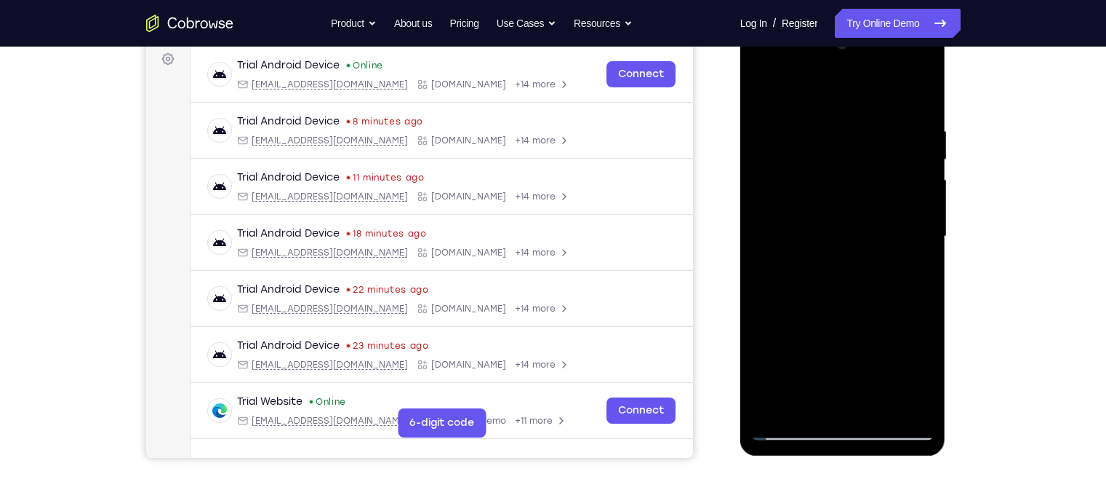
click at [805, 180] on div at bounding box center [842, 236] width 183 height 407
click at [846, 301] on div at bounding box center [842, 236] width 183 height 407
click at [877, 271] on div at bounding box center [842, 236] width 183 height 407
click at [766, 95] on div at bounding box center [842, 236] width 183 height 407
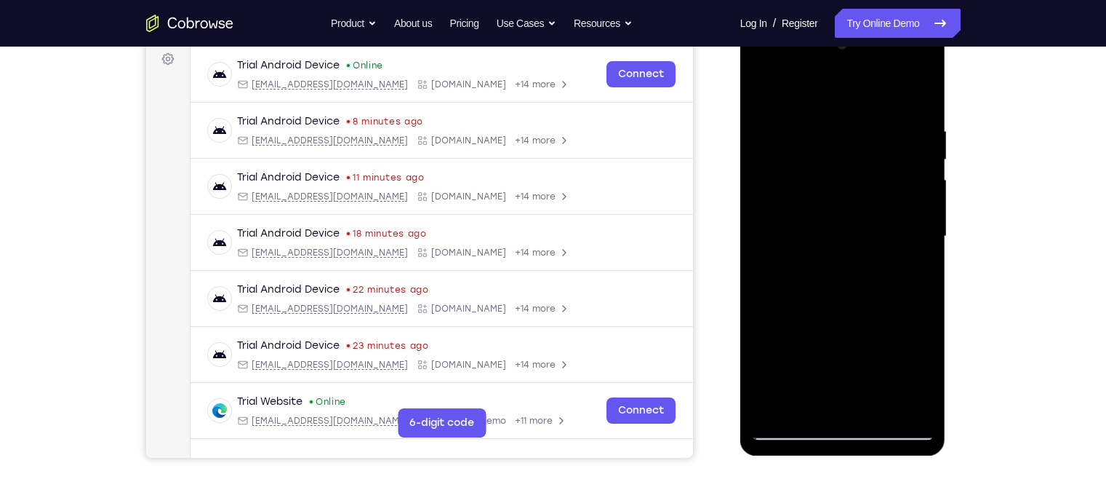
click at [771, 389] on div at bounding box center [842, 236] width 183 height 407
drag, startPoint x: 816, startPoint y: 187, endPoint x: 815, endPoint y: 313, distance: 125.8
click at [815, 313] on div at bounding box center [842, 236] width 183 height 407
click at [819, 124] on div at bounding box center [842, 236] width 183 height 407
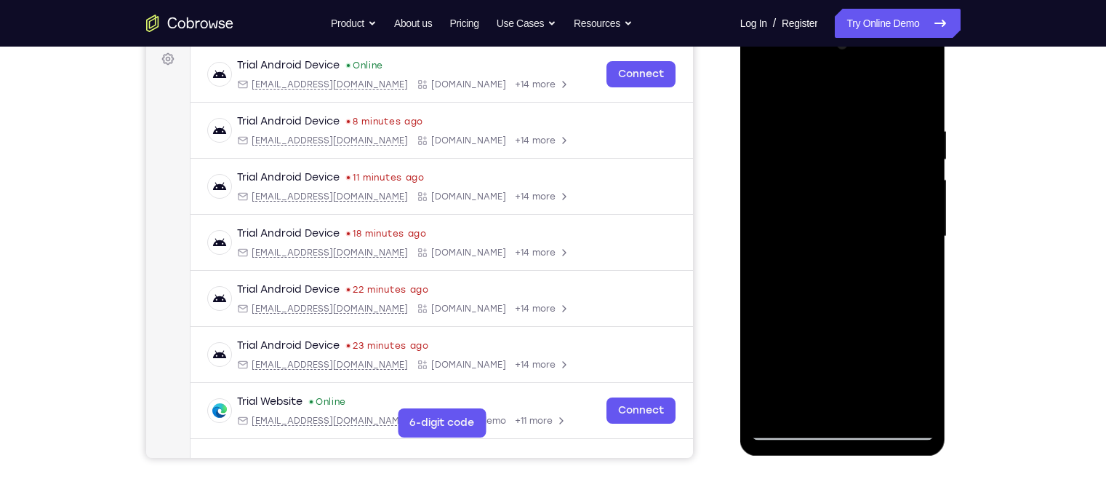
click at [877, 238] on div at bounding box center [842, 236] width 183 height 407
